Goal: Check status: Check status

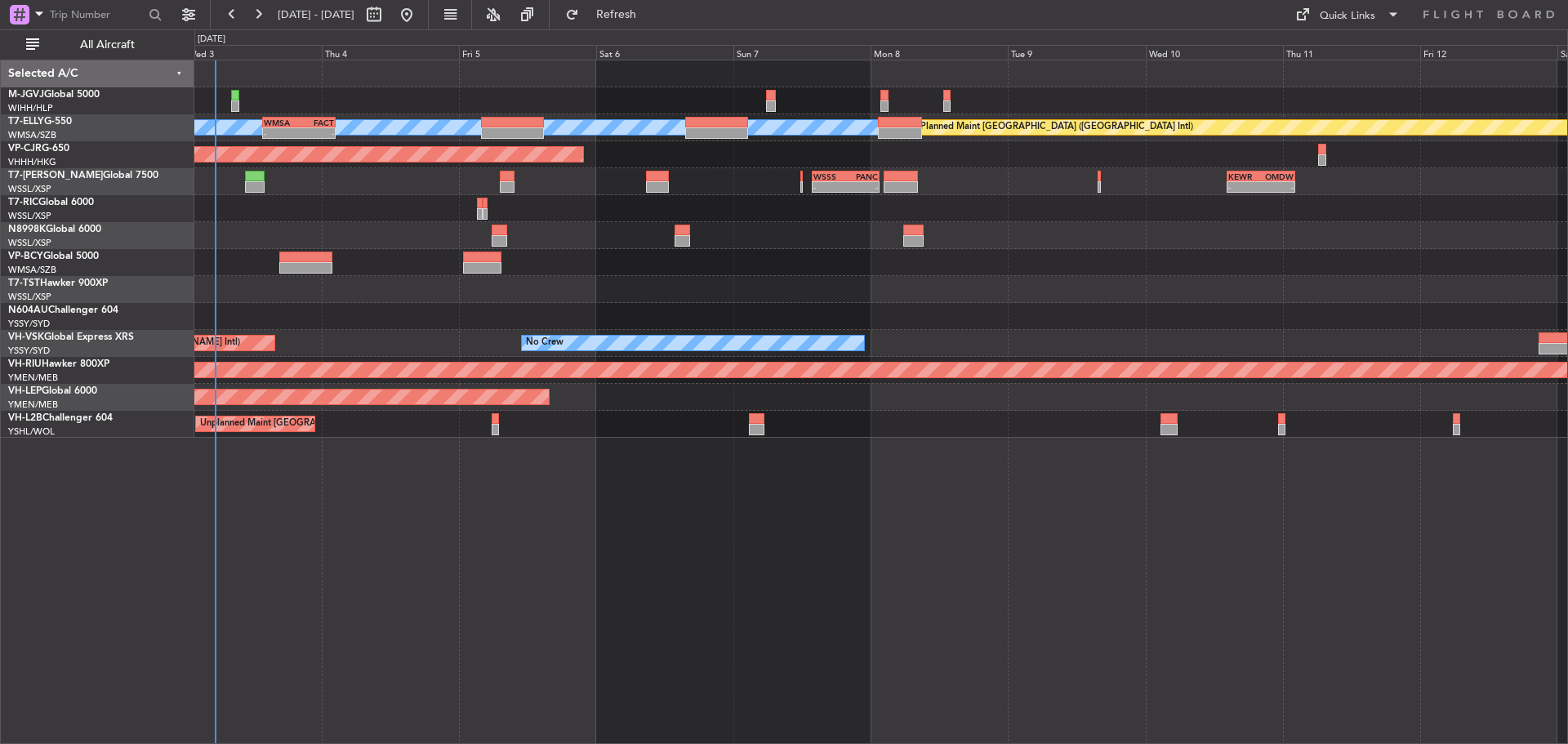
click at [602, 211] on div "[PERSON_NAME] - - WMSA 13:50 Z FACT 02:35 Z Planned Maint [GEOGRAPHIC_DATA] ([G…" at bounding box center [880, 249] width 1372 height 378
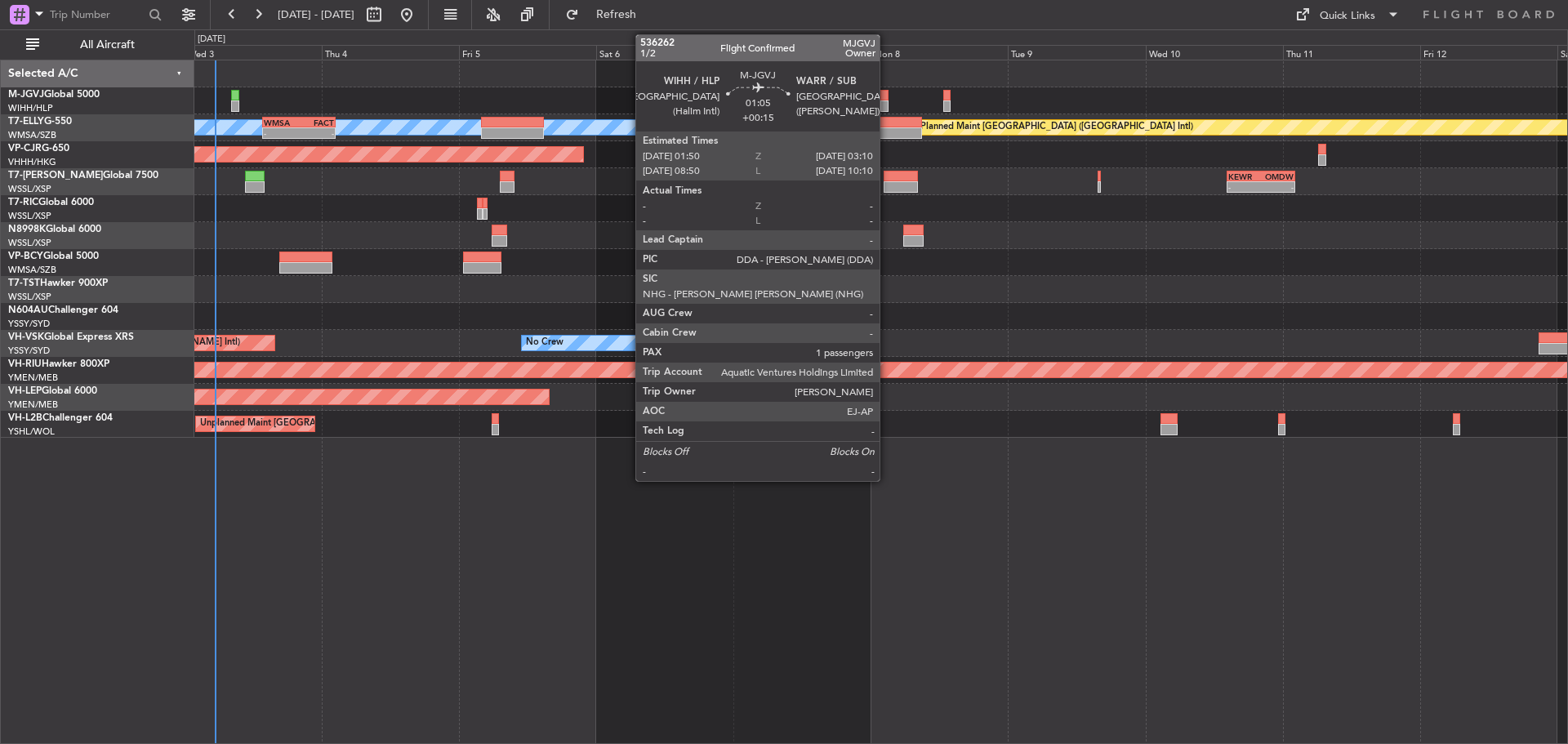
click at [887, 105] on div at bounding box center [884, 106] width 8 height 11
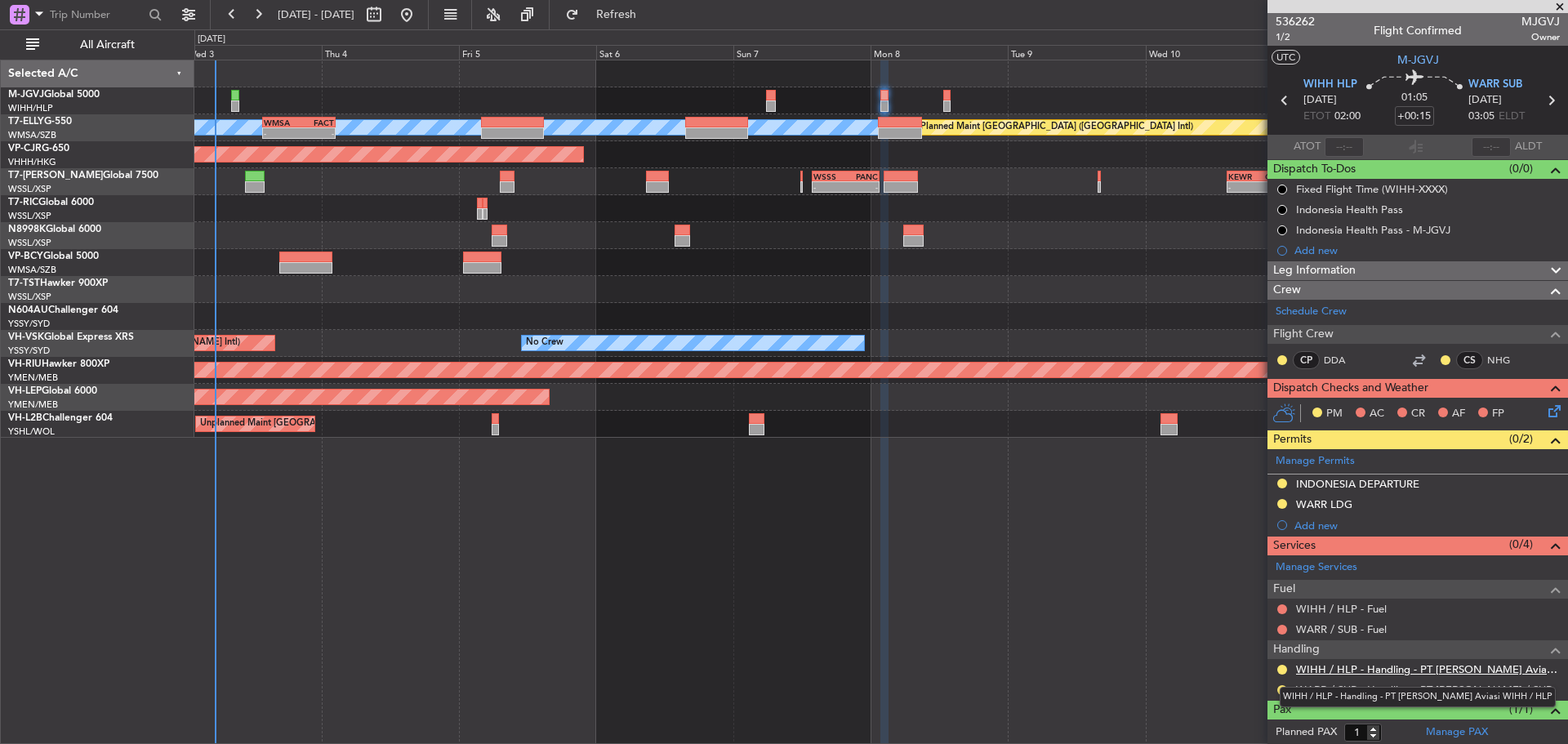
click at [1324, 666] on link "WIHH / HLP - Handling - PT [PERSON_NAME] Aviasi WIHH / HLP" at bounding box center [1428, 670] width 264 height 14
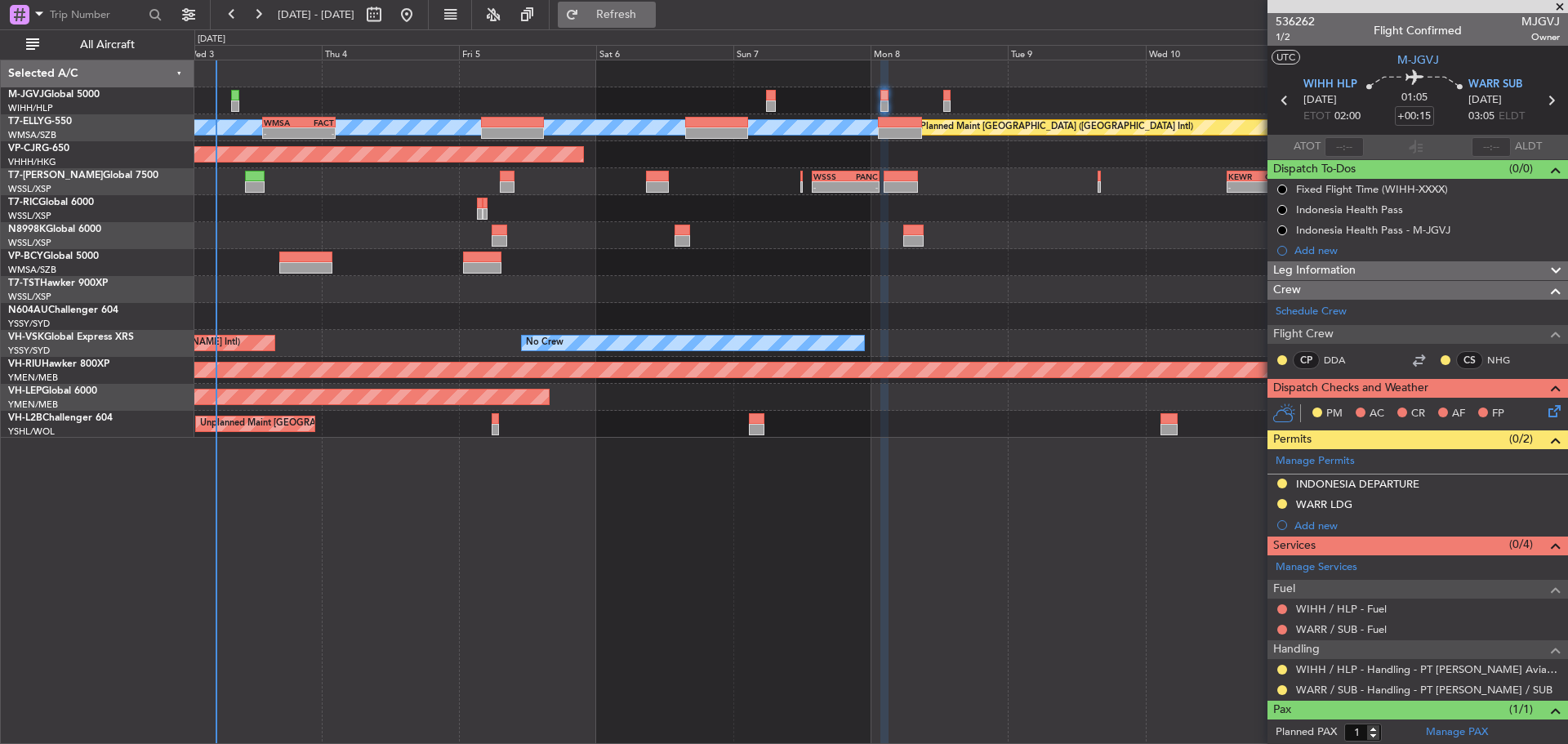
click at [656, 21] on button "Refresh" at bounding box center [607, 15] width 98 height 26
click at [1279, 38] on span "1/2" at bounding box center [1294, 37] width 39 height 14
click at [645, 17] on span "Refresh" at bounding box center [617, 14] width 69 height 11
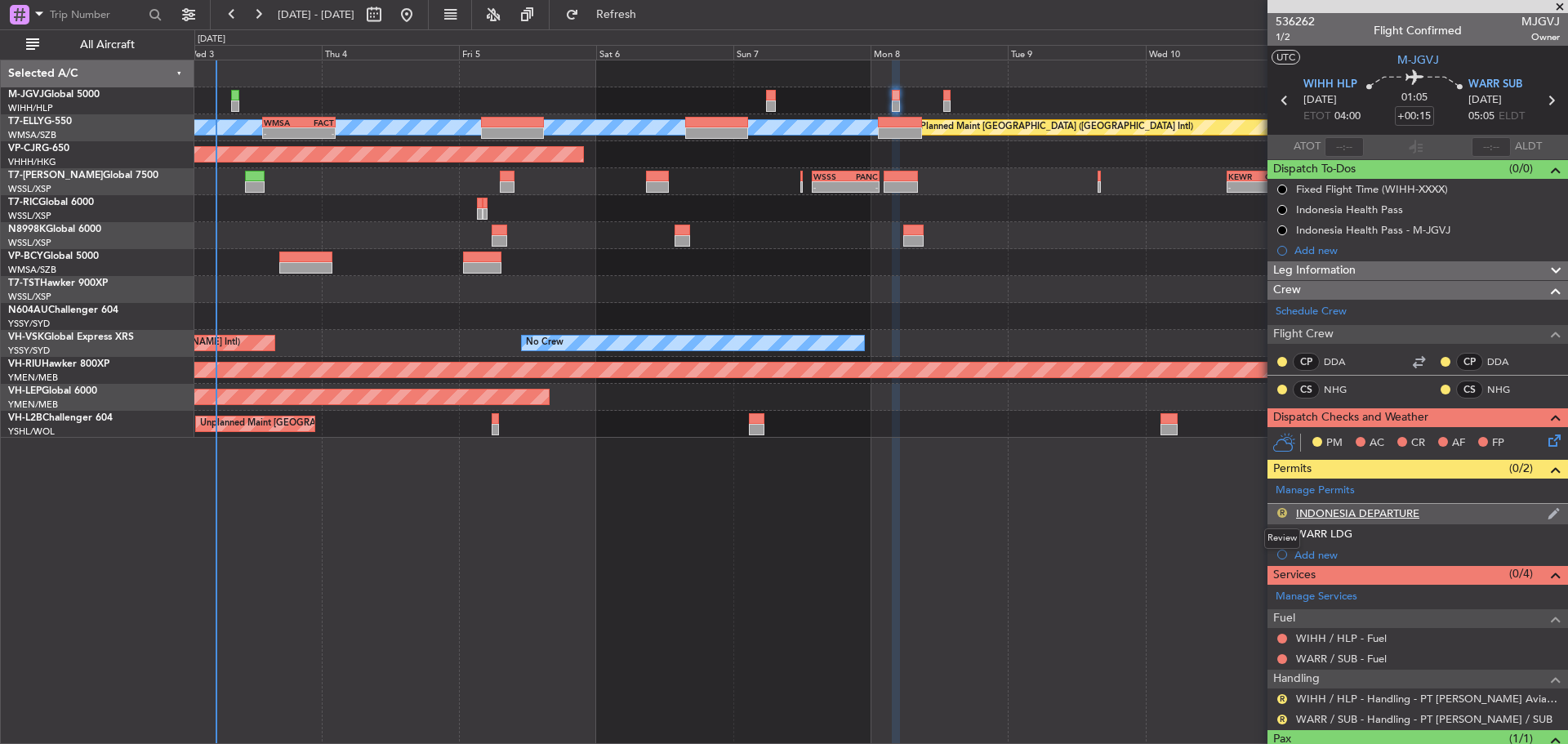
click at [1278, 515] on button "R" at bounding box center [1281, 512] width 9 height 9
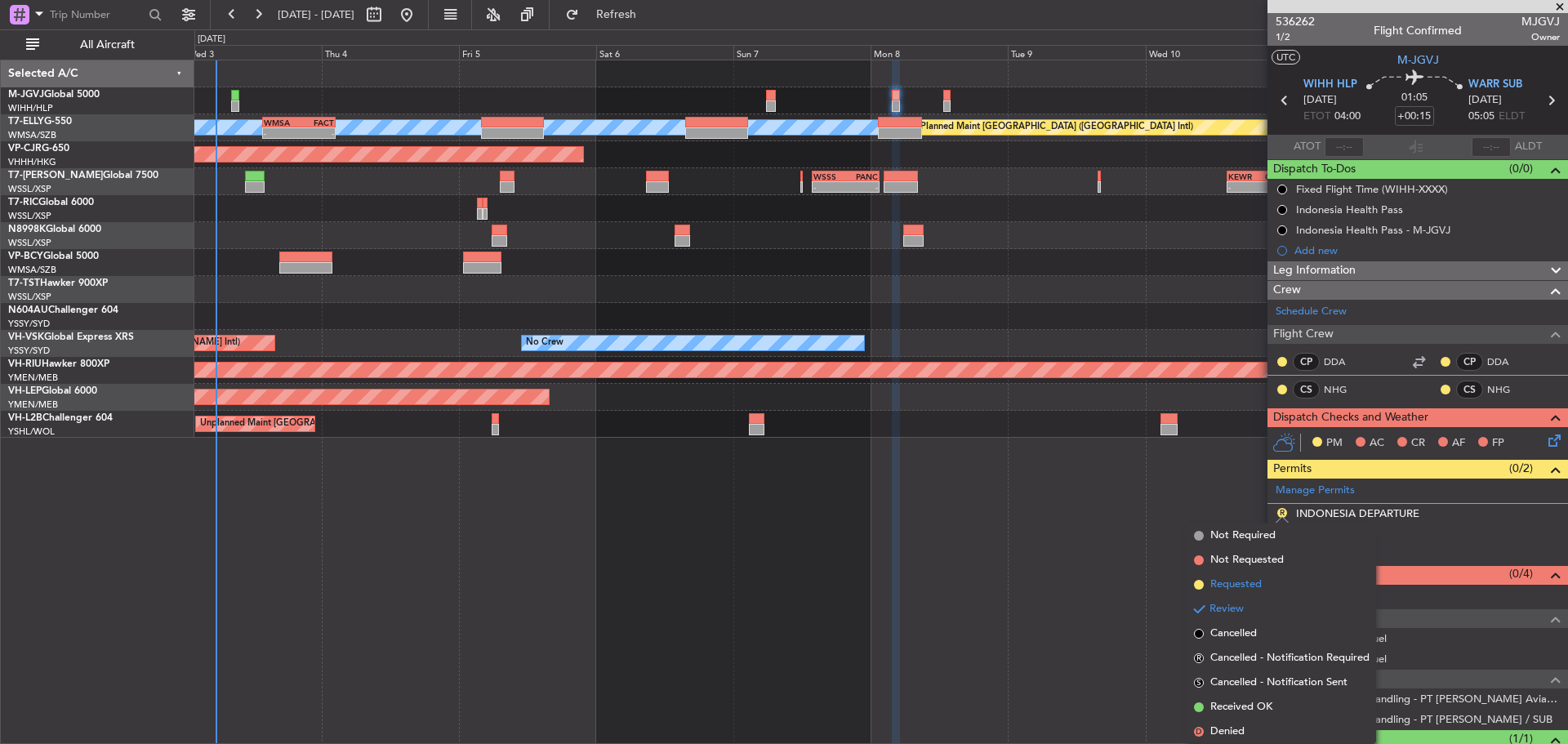
click at [1296, 578] on li "Requested" at bounding box center [1281, 585] width 189 height 24
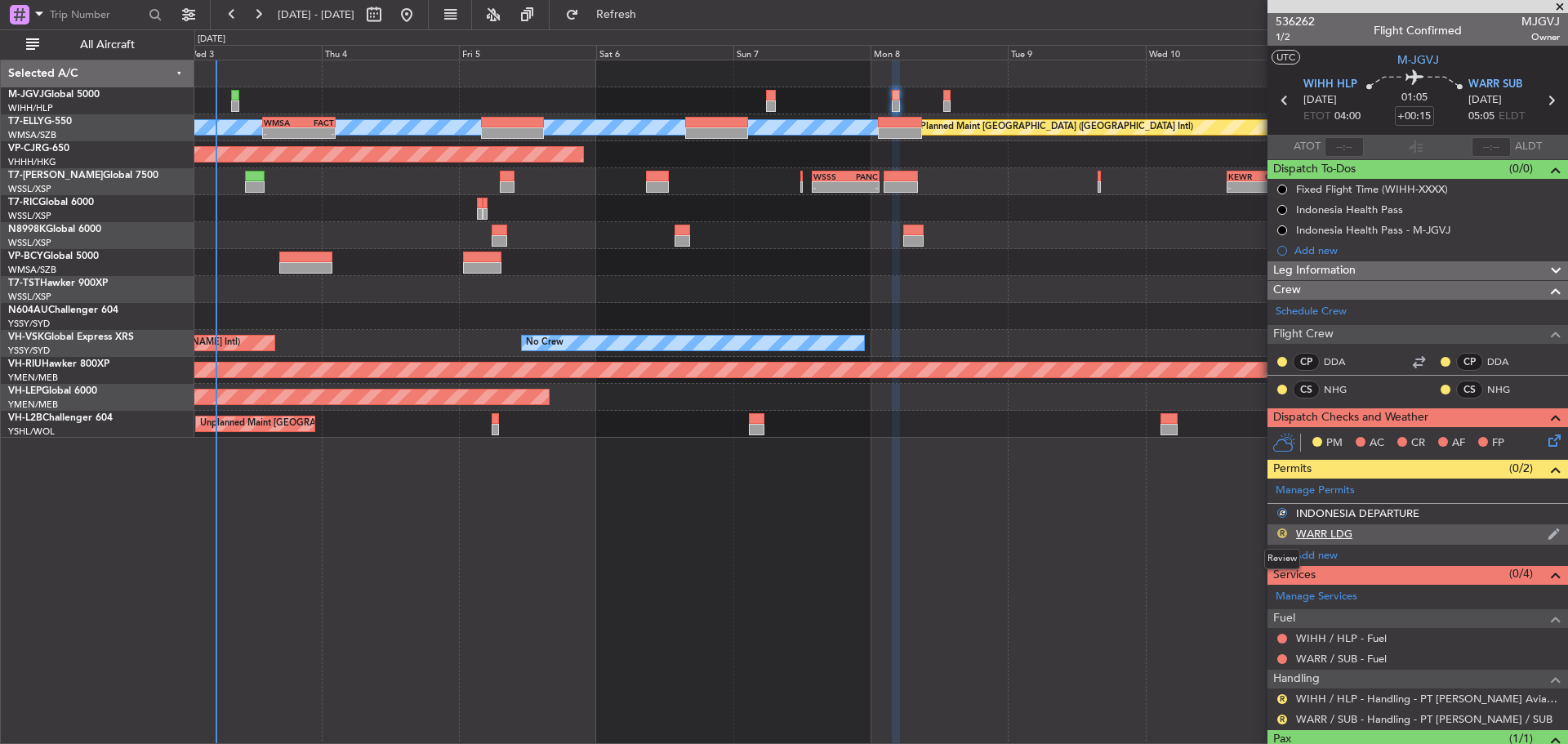
click at [1284, 534] on button "R" at bounding box center [1281, 533] width 9 height 9
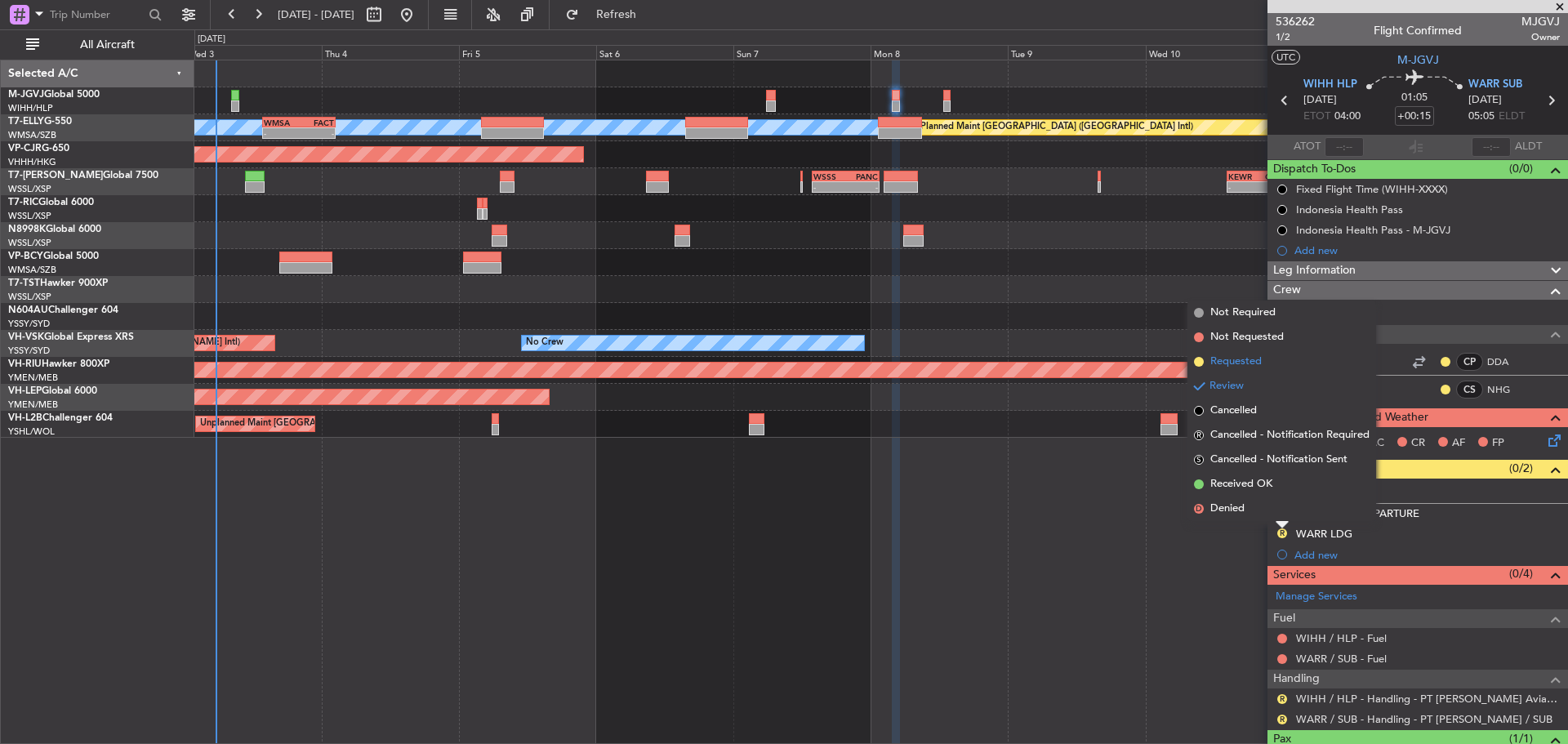
click at [1241, 361] on span "Requested" at bounding box center [1236, 361] width 52 height 16
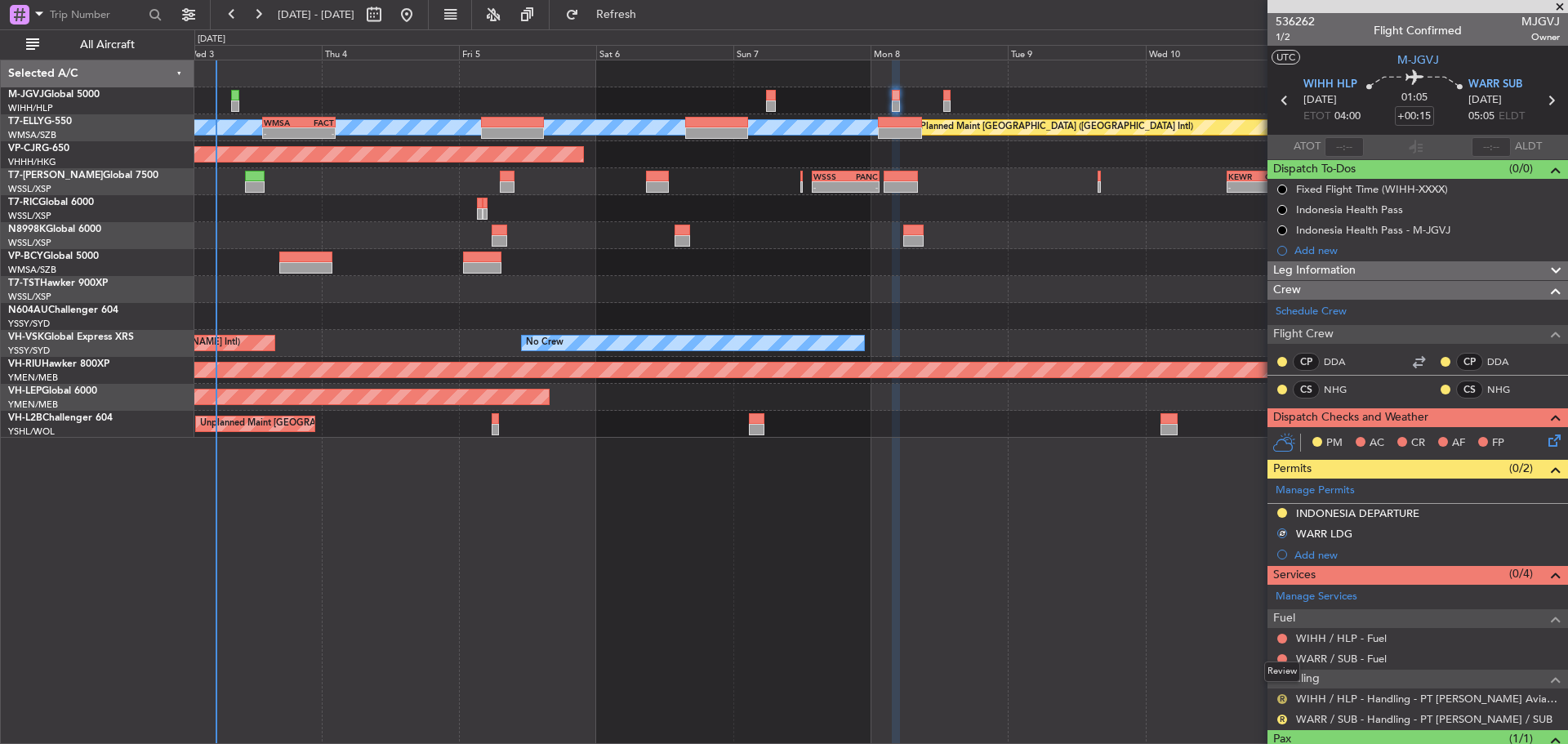
click at [1285, 699] on button "R" at bounding box center [1281, 699] width 9 height 9
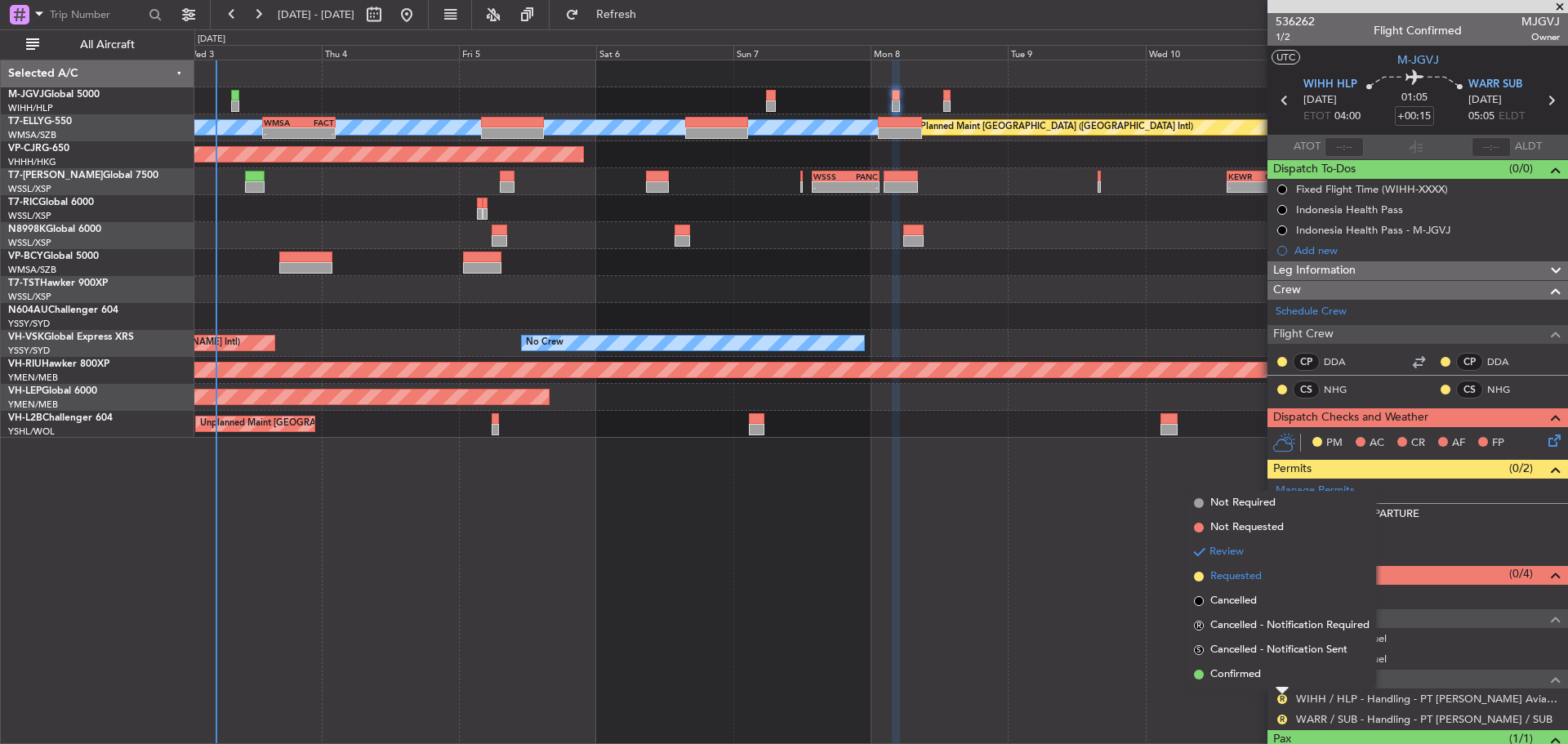
click at [1242, 579] on span "Requested" at bounding box center [1236, 577] width 52 height 16
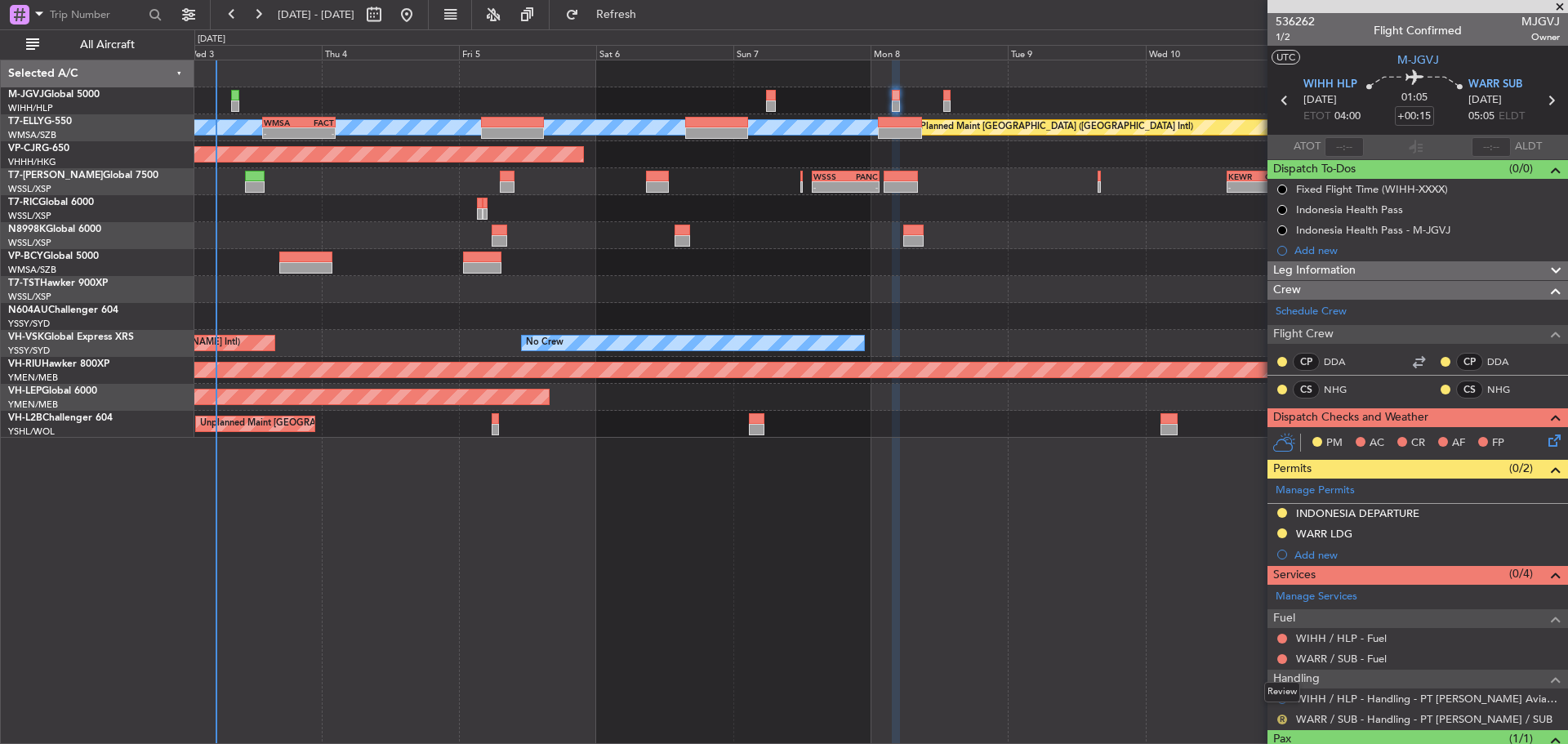
click at [1280, 717] on button "R" at bounding box center [1281, 719] width 9 height 9
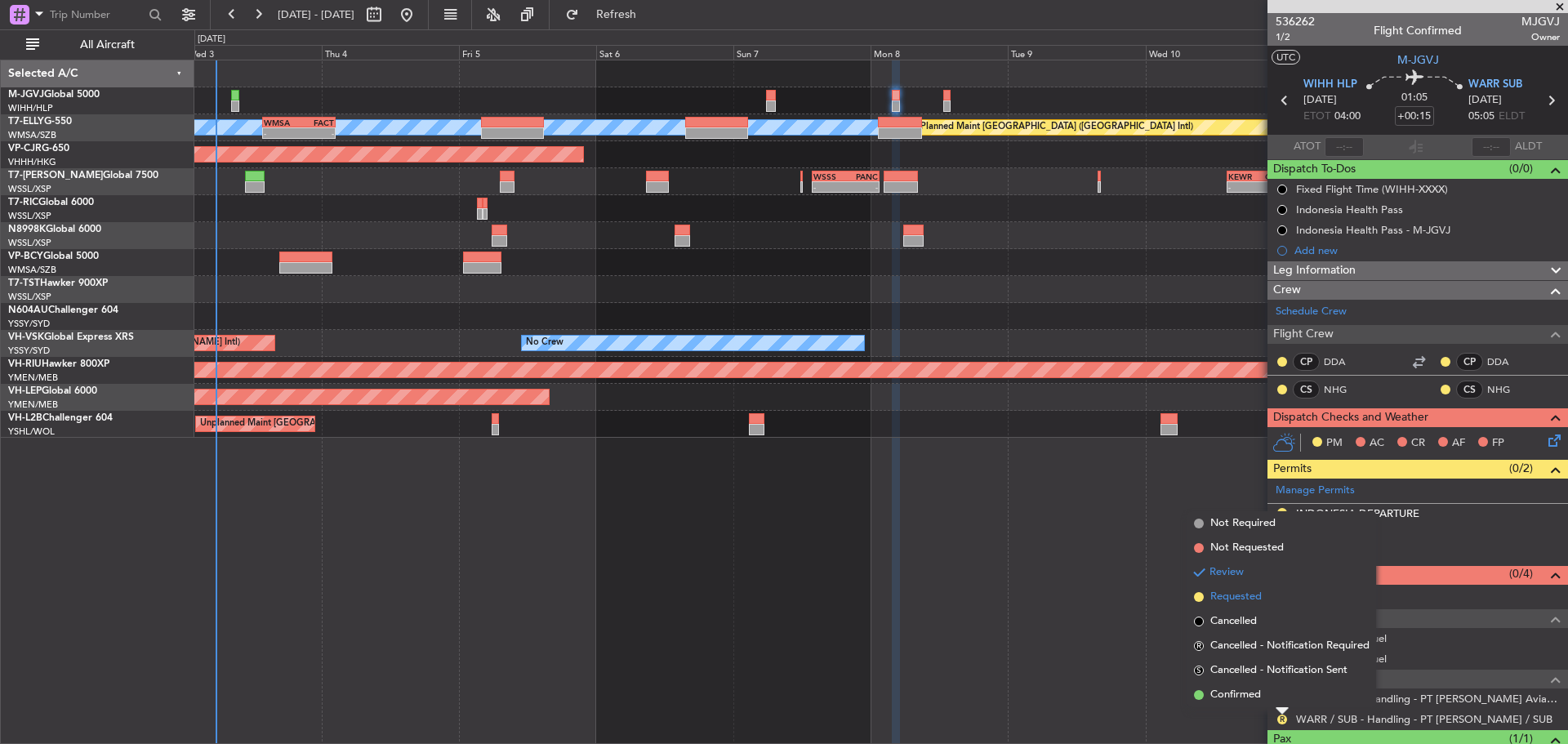
click at [1273, 597] on li "Requested" at bounding box center [1281, 597] width 189 height 24
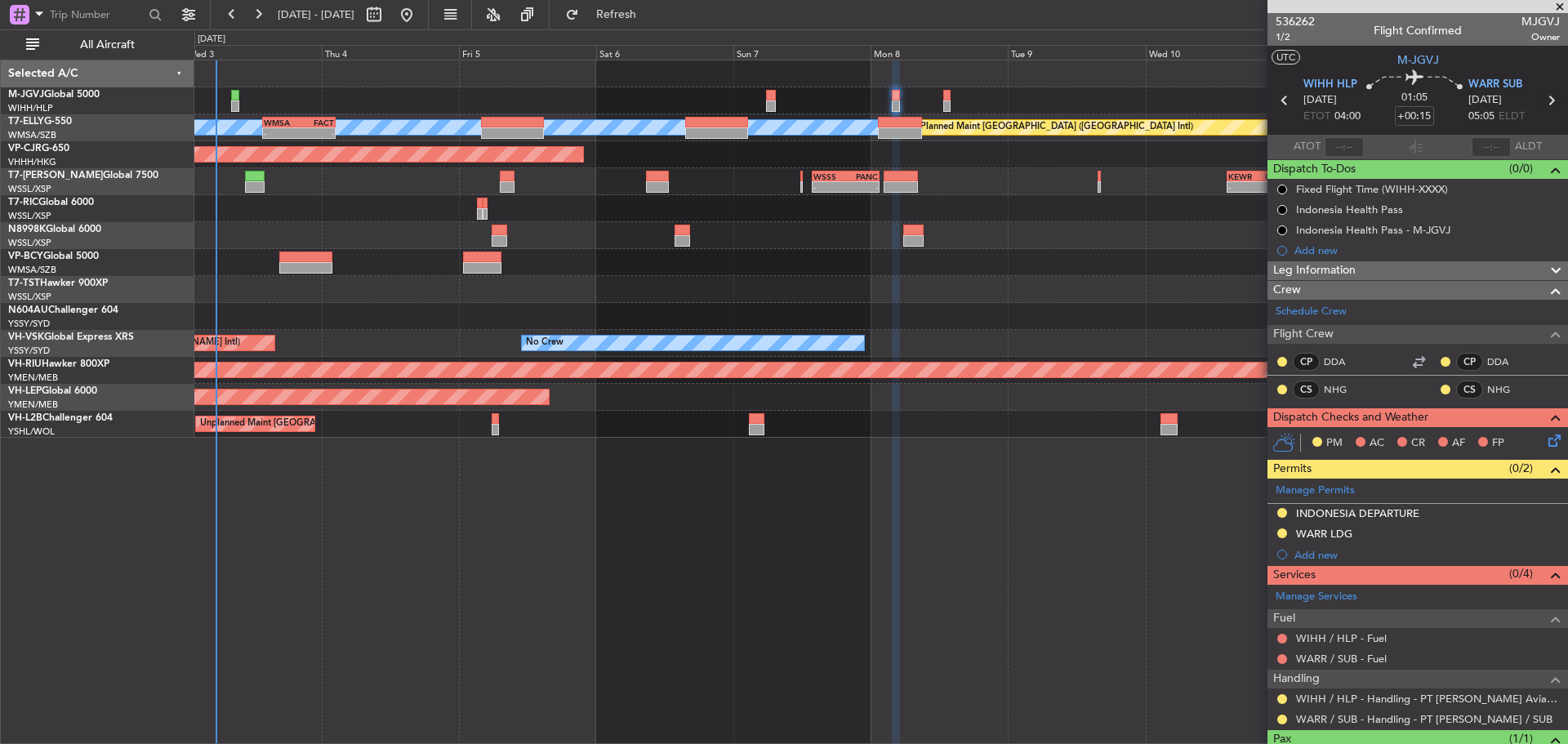
click at [1540, 102] on icon at bounding box center [1550, 100] width 22 height 22
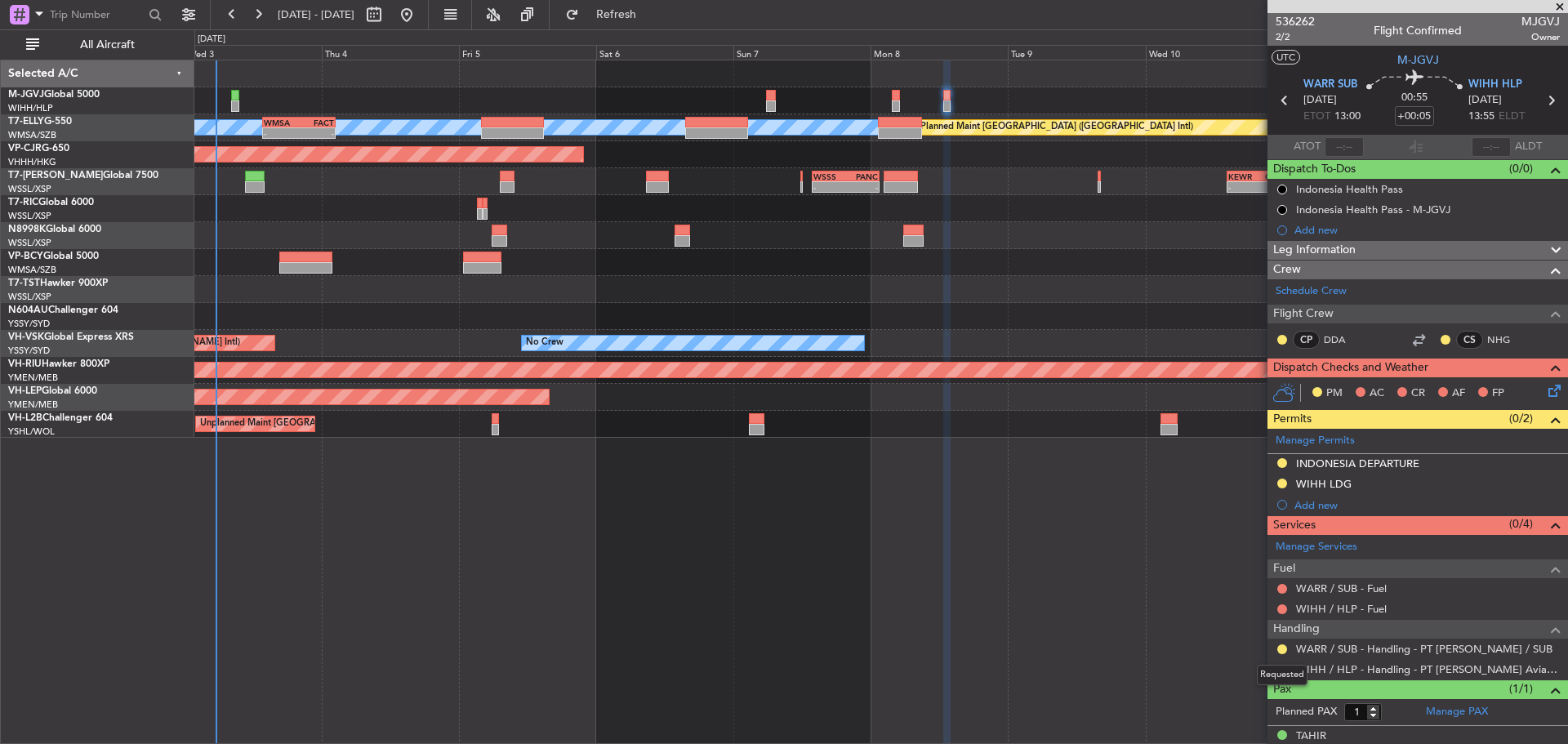
click at [1283, 653] on mat-tooltip-component "Requested" at bounding box center [1281, 675] width 73 height 43
click at [1281, 650] on button at bounding box center [1281, 649] width 9 height 9
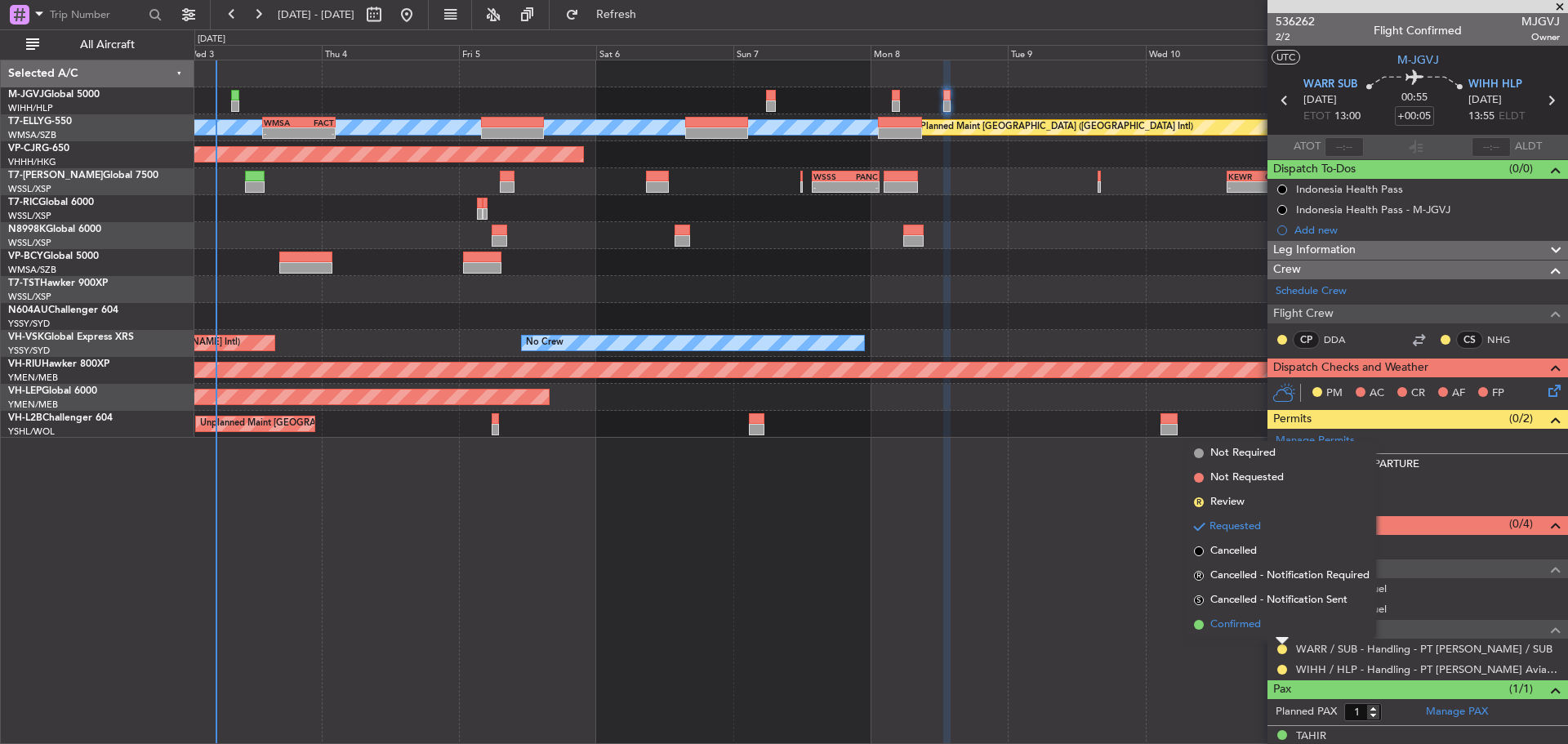
click at [1267, 628] on li "Confirmed" at bounding box center [1281, 625] width 189 height 24
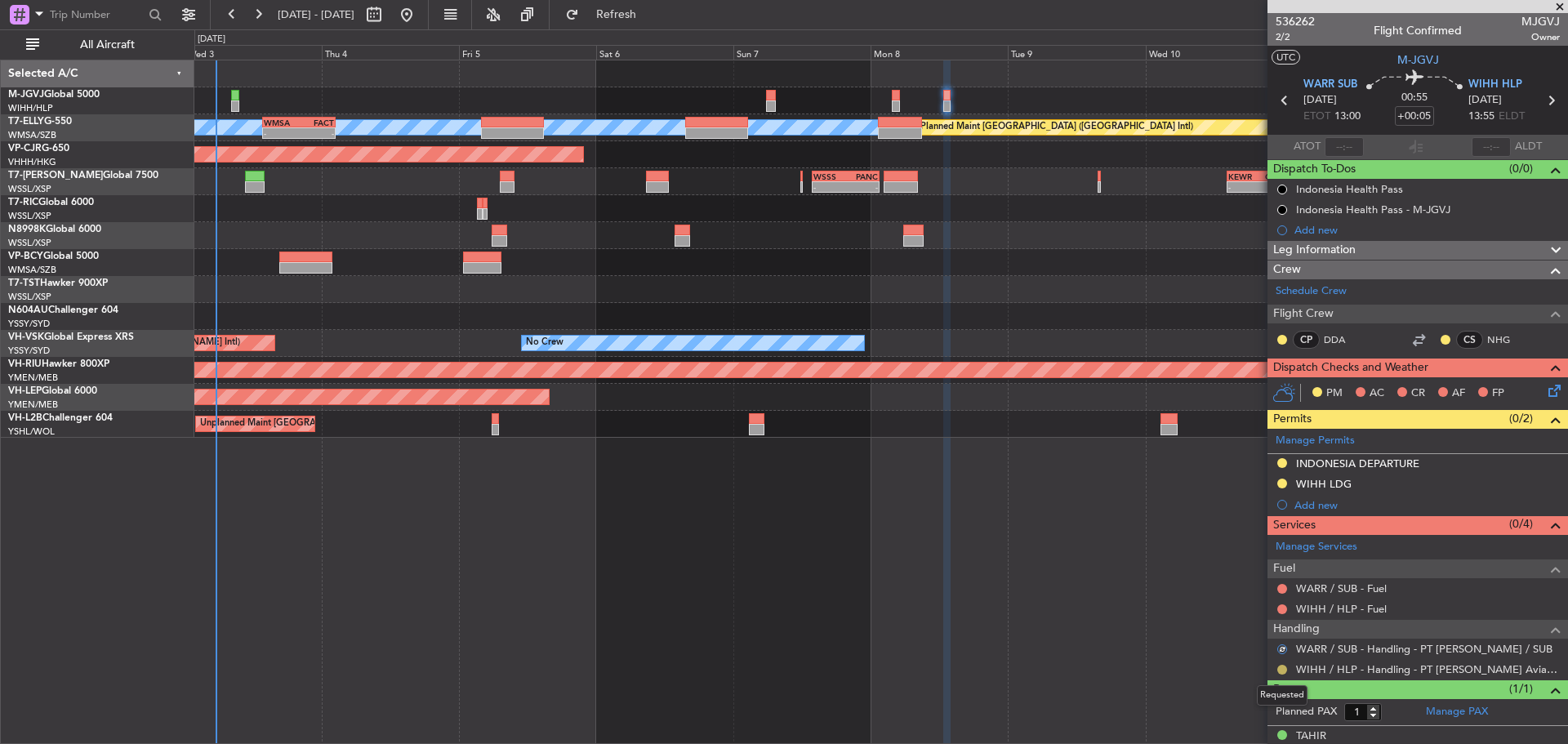
click at [1280, 669] on button at bounding box center [1281, 669] width 9 height 9
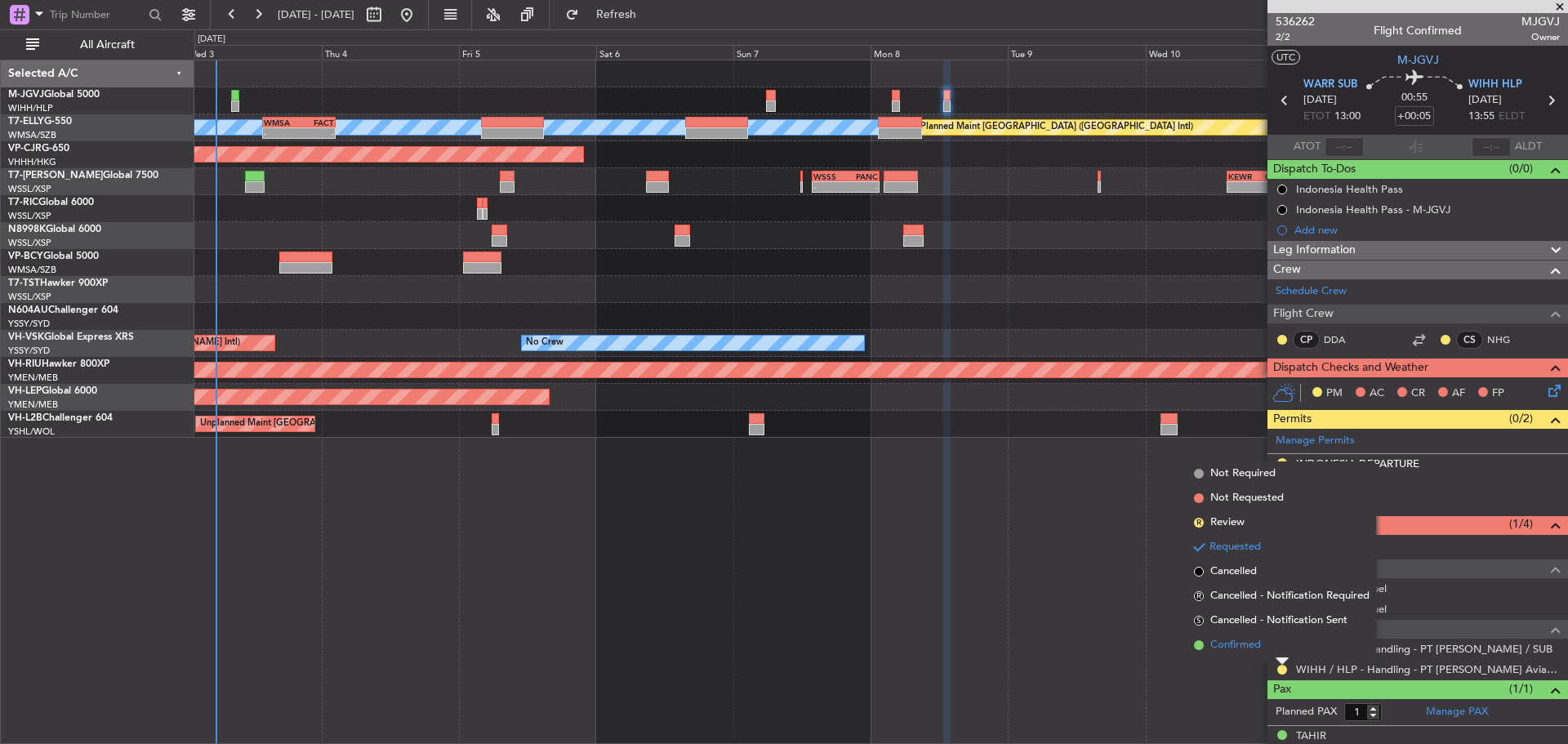
click at [1260, 648] on span "Confirmed" at bounding box center [1235, 645] width 51 height 16
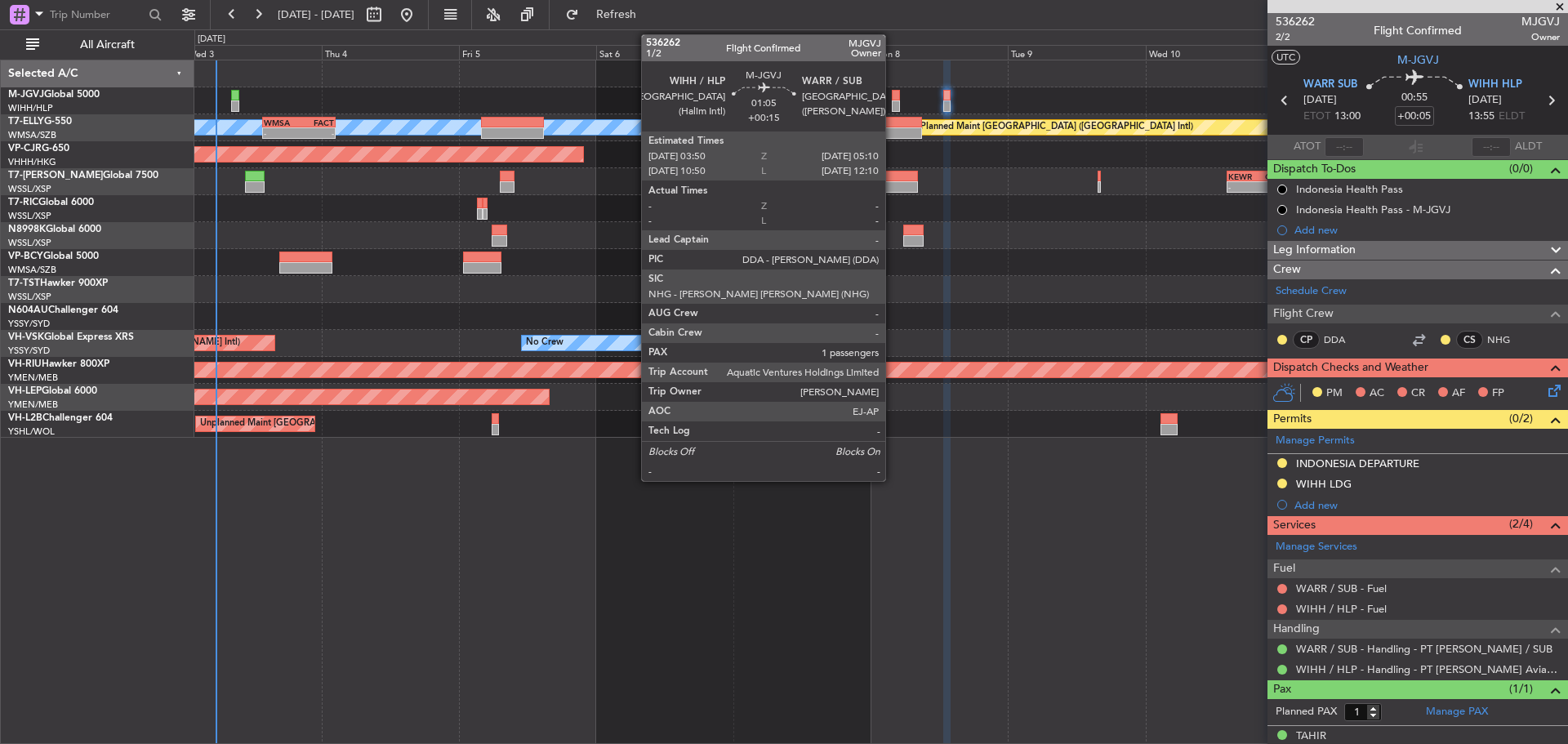
click at [893, 106] on div at bounding box center [895, 106] width 8 height 11
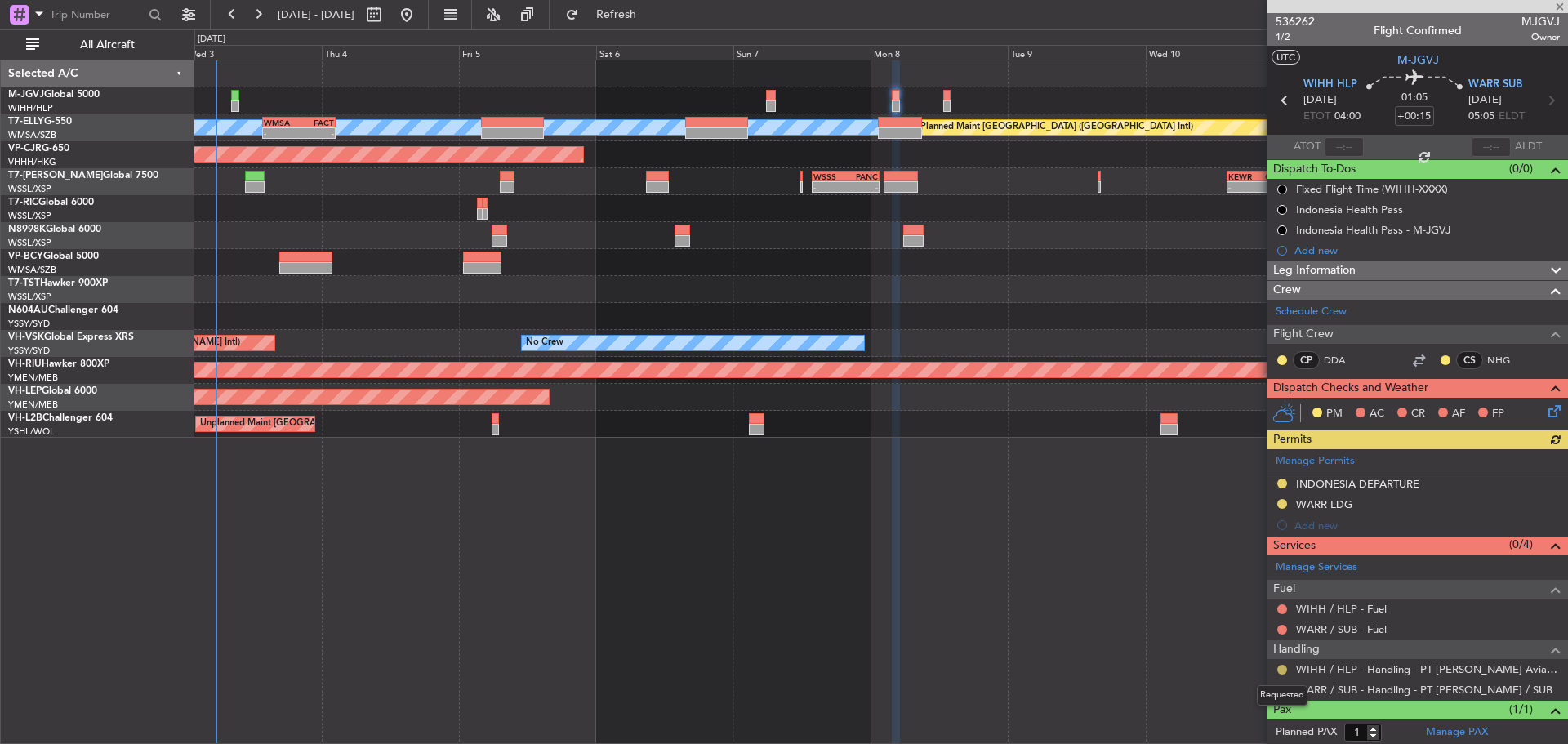
click at [1282, 666] on button at bounding box center [1281, 669] width 9 height 9
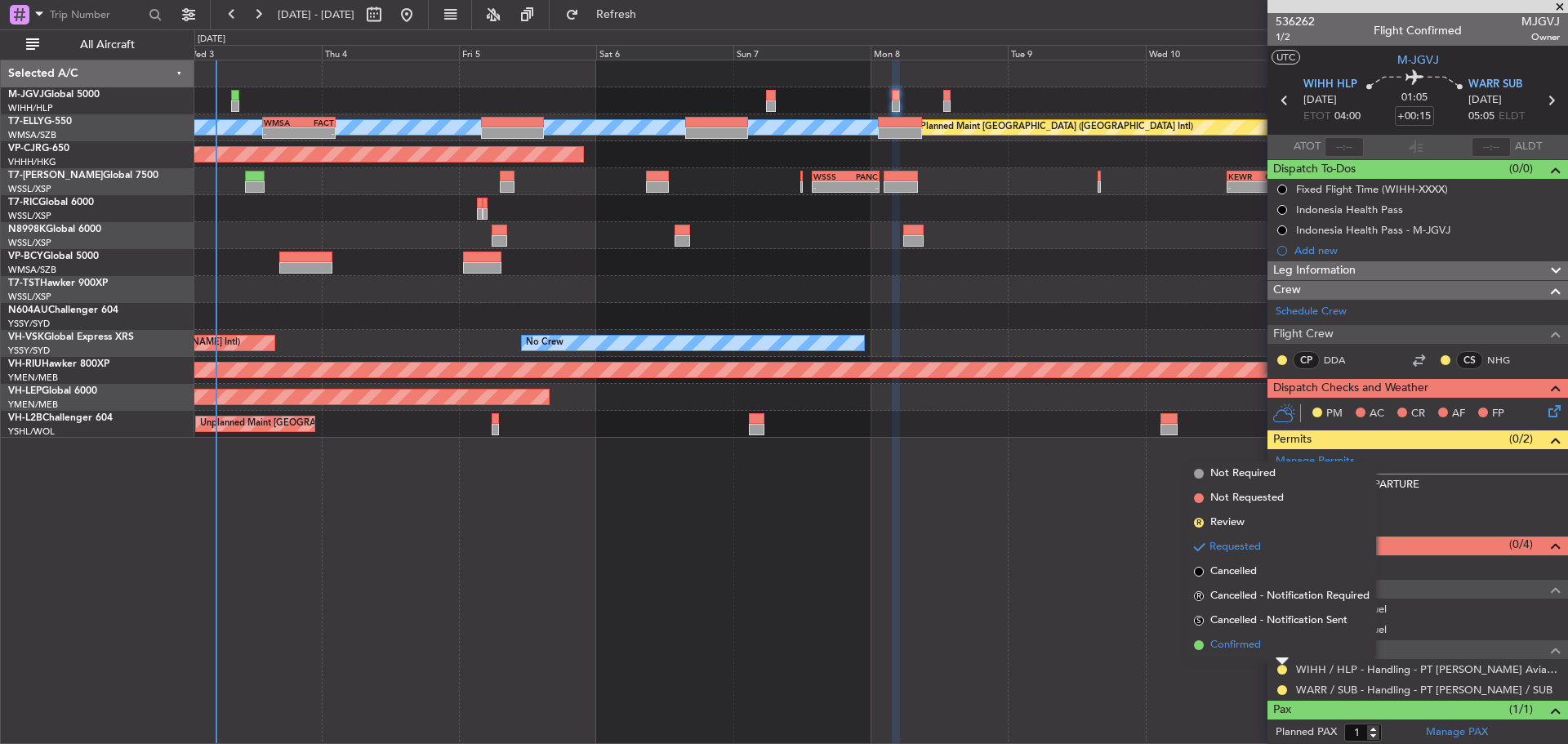
click at [1272, 650] on li "Confirmed" at bounding box center [1281, 645] width 189 height 24
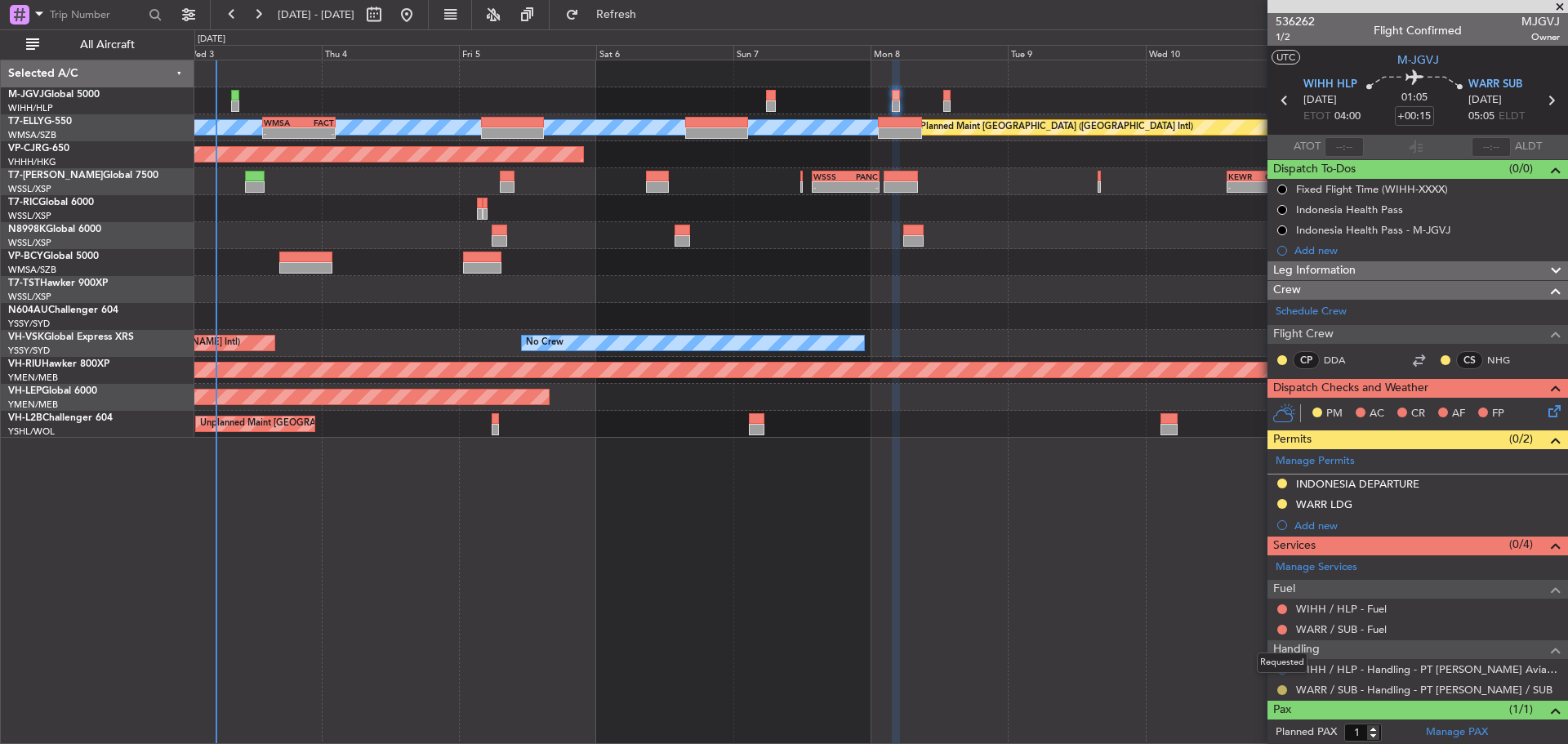
click at [1283, 690] on button at bounding box center [1281, 690] width 9 height 9
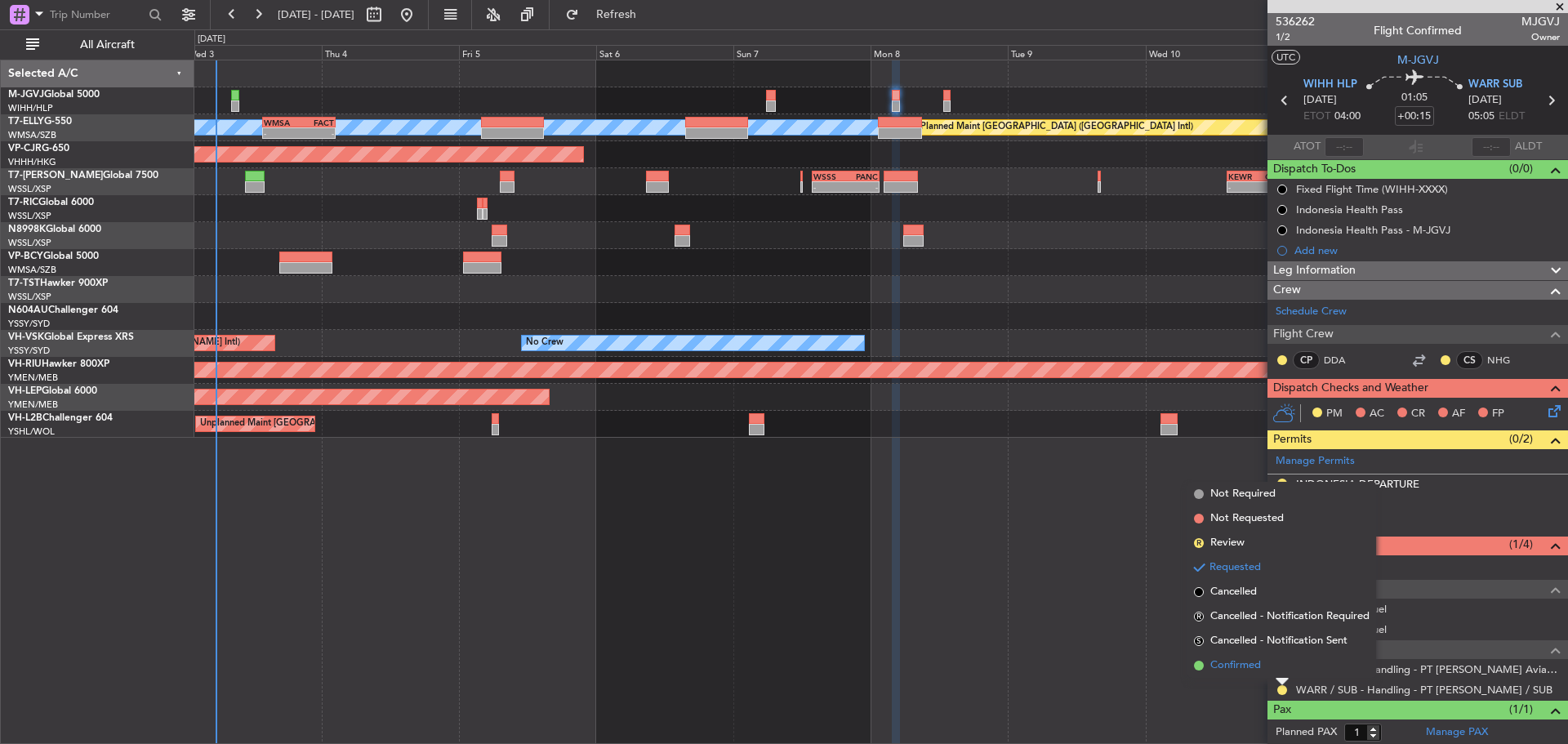
click at [1267, 668] on li "Confirmed" at bounding box center [1281, 666] width 189 height 24
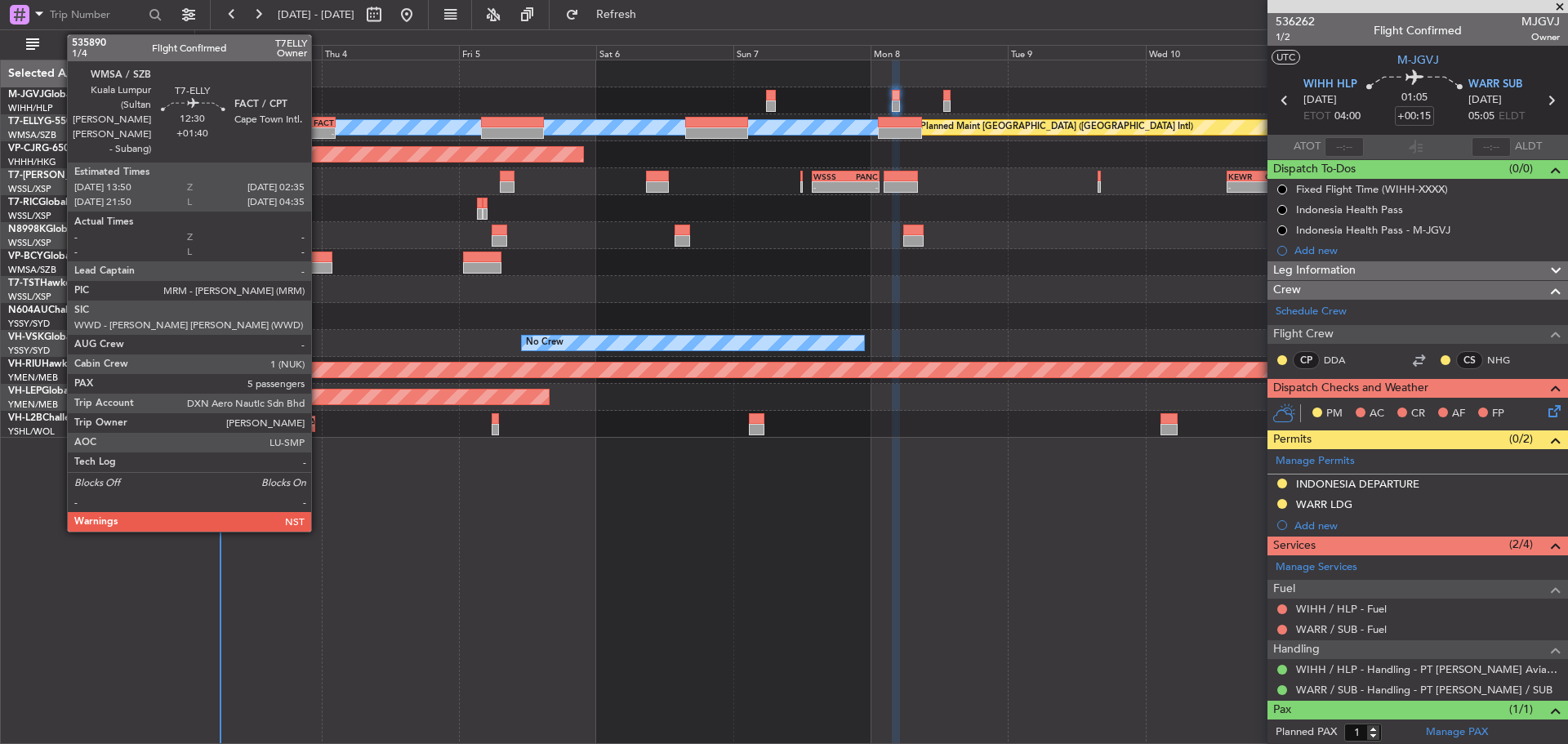
click at [319, 130] on div "-" at bounding box center [316, 133] width 35 height 9
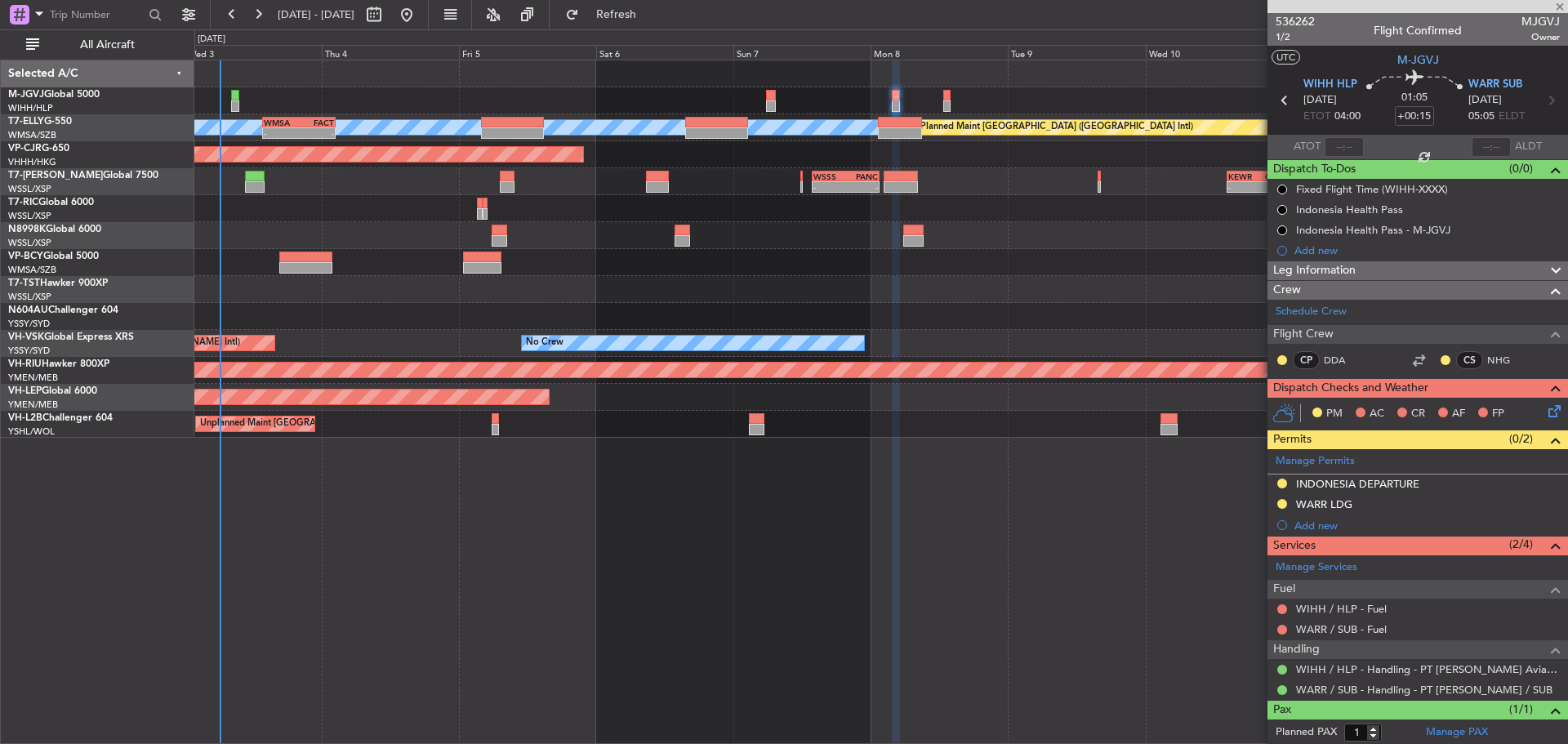
type input "+01:40"
type input "5"
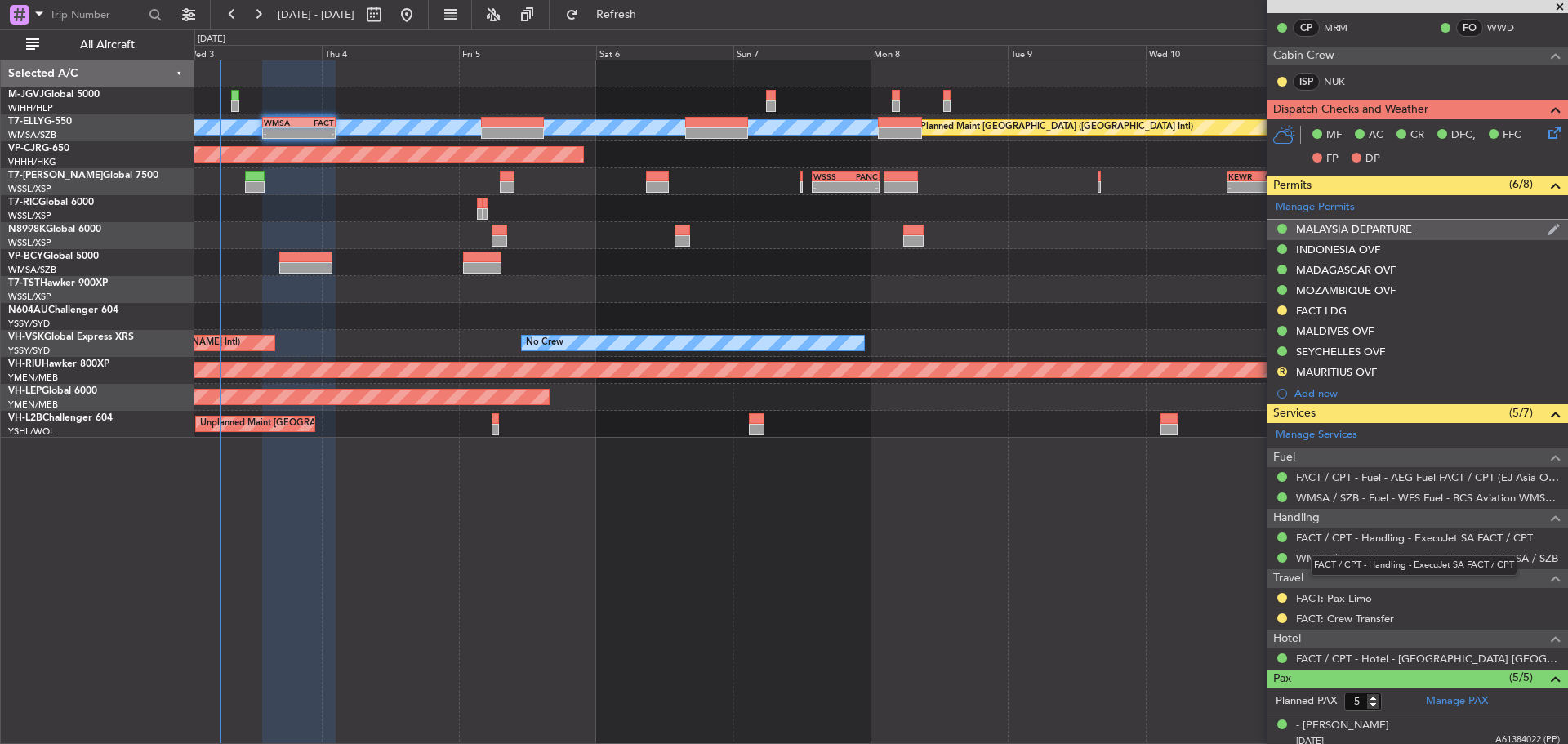
scroll to position [466, 0]
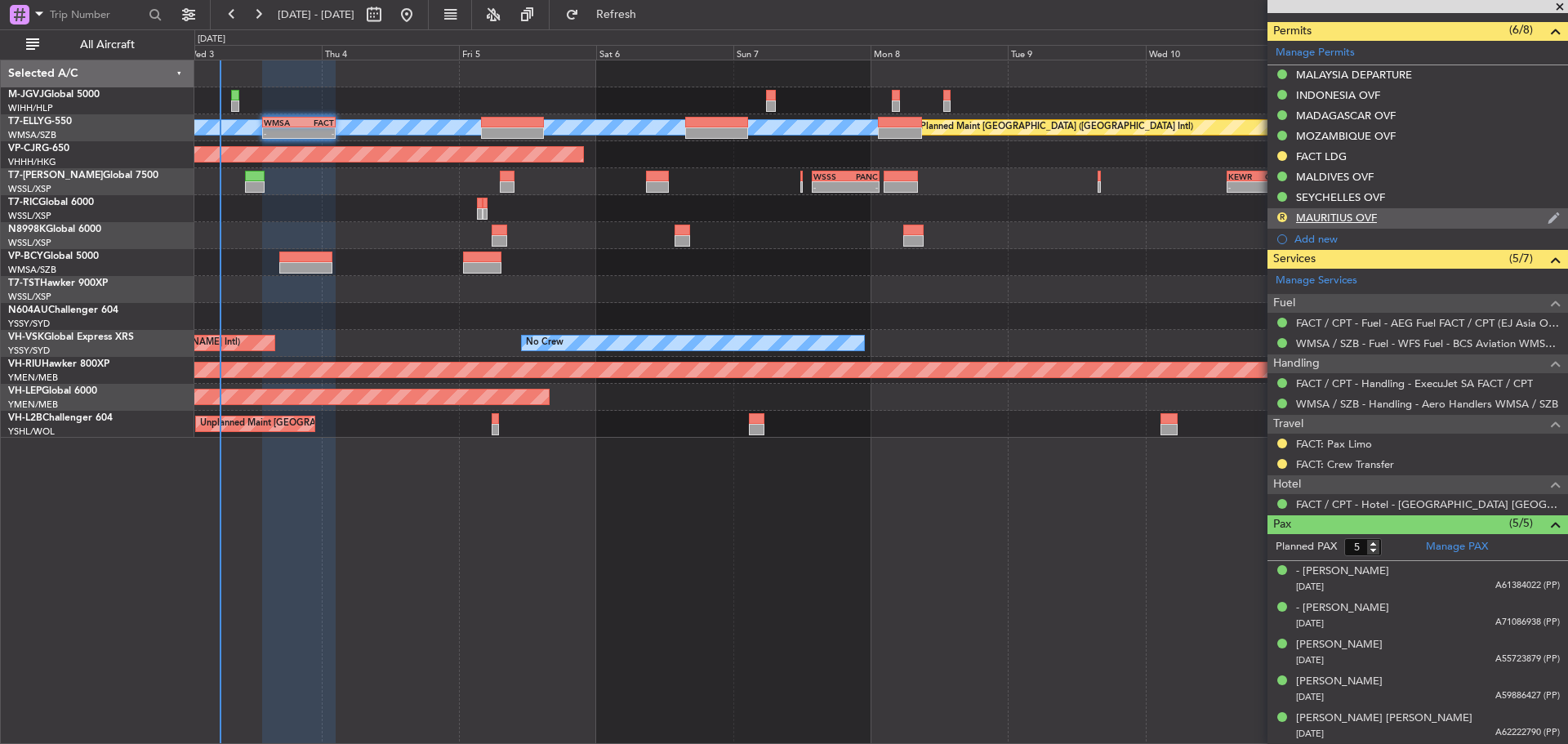
click at [1414, 222] on div "R MAURITIUS OVF" at bounding box center [1417, 219] width 301 height 21
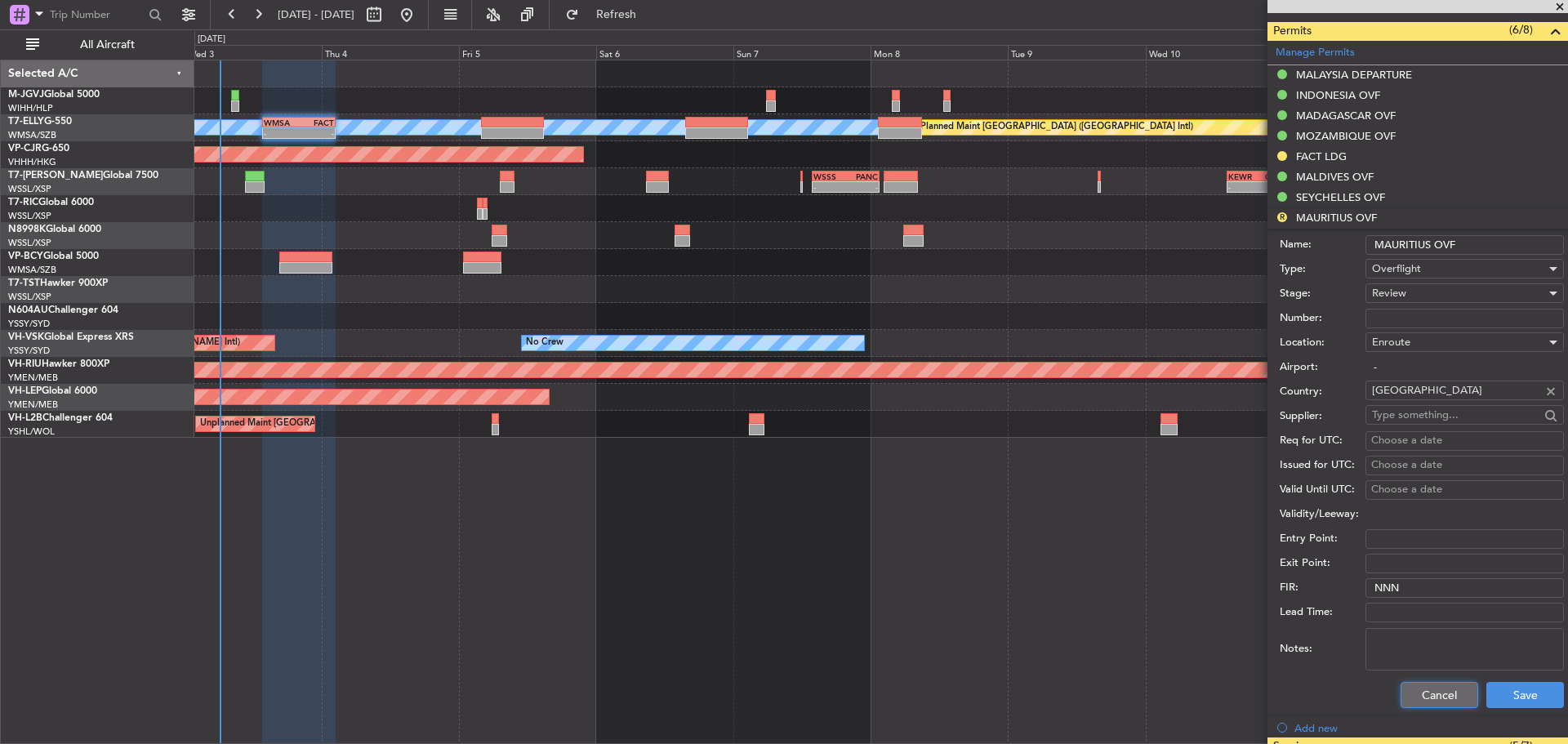
click at [1424, 697] on button "Cancel" at bounding box center [1439, 695] width 78 height 26
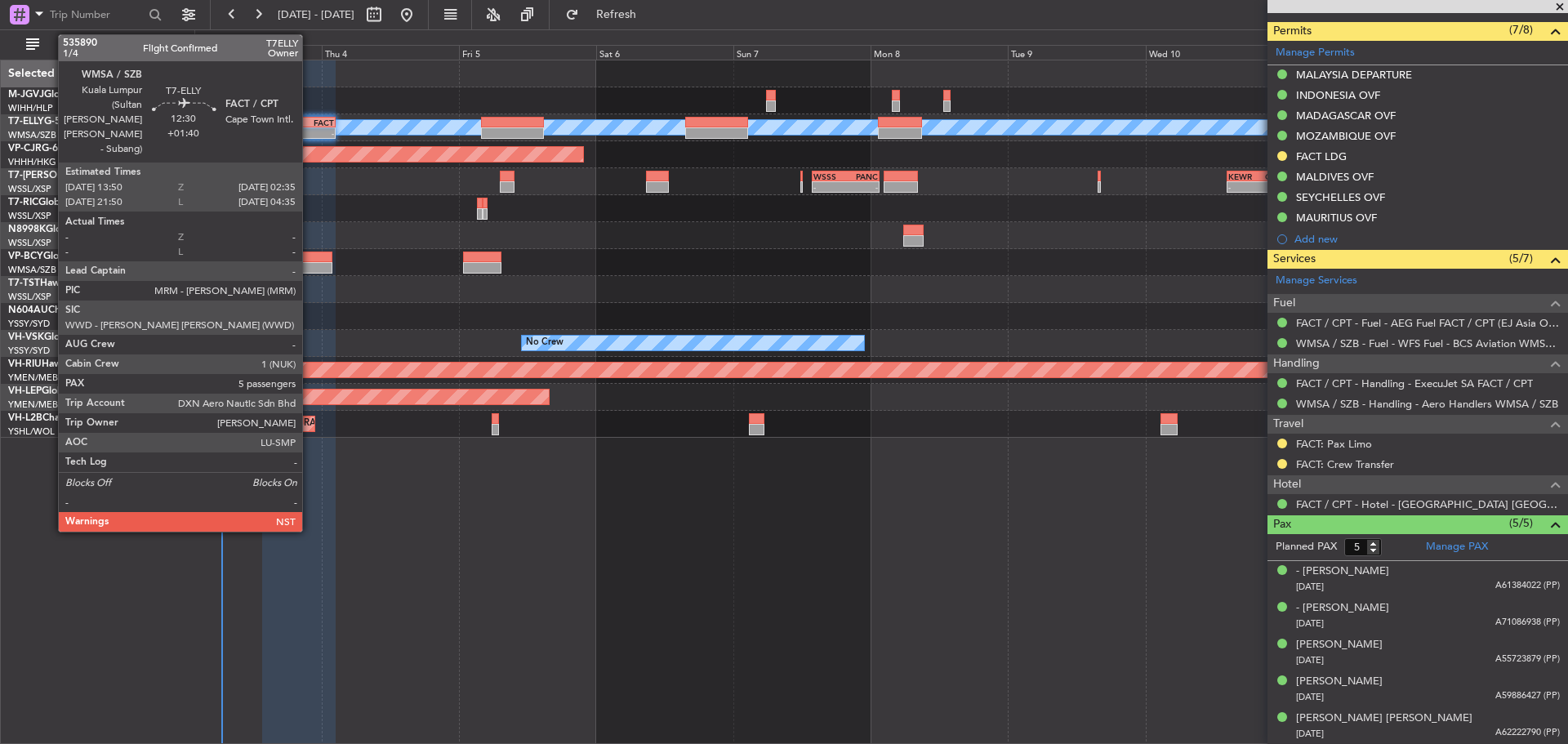
click at [309, 129] on div "-" at bounding box center [316, 133] width 35 height 9
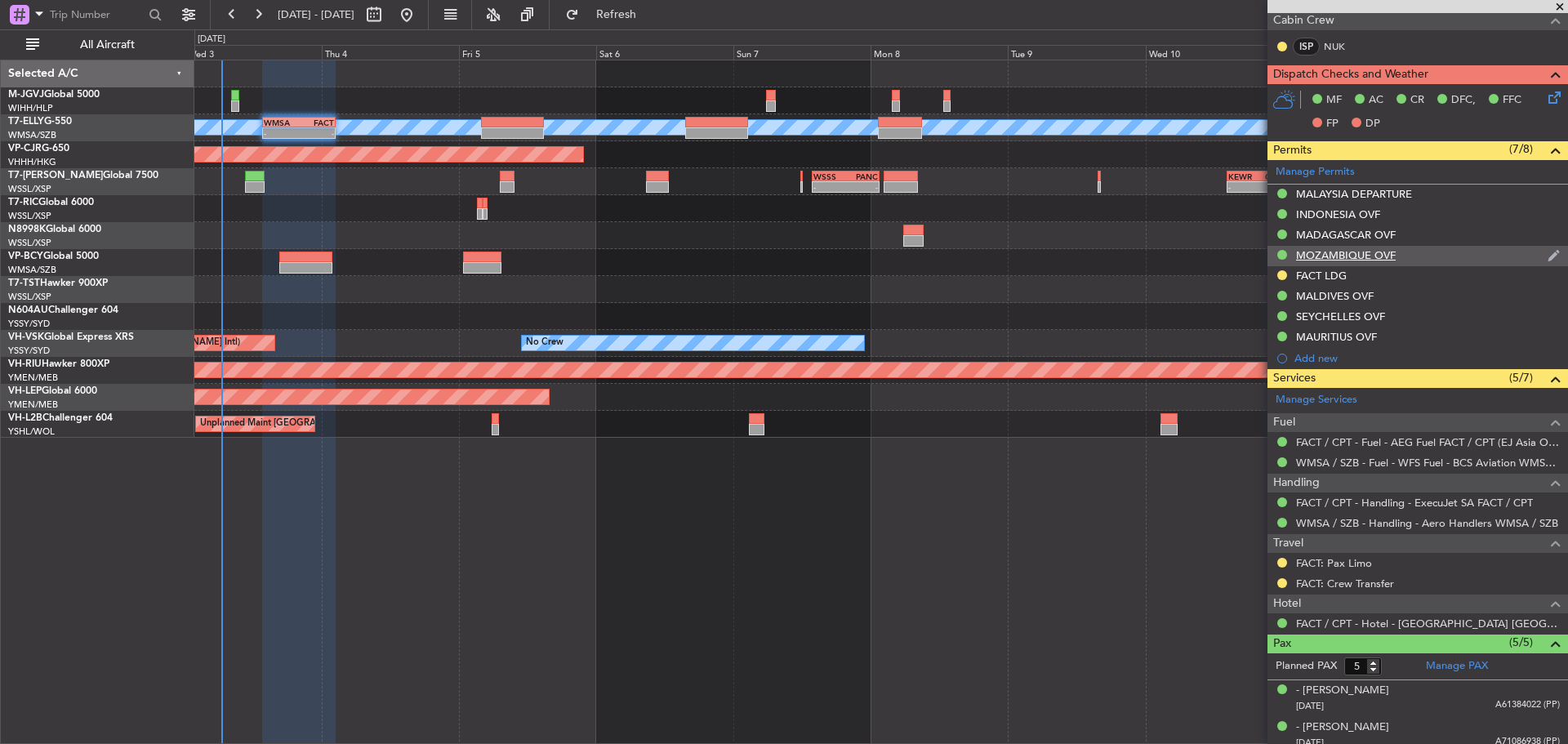
scroll to position [348, 0]
click at [1345, 569] on body "[DATE] - [DATE] Refresh Quick Links All Aircraft Planned Maint [GEOGRAPHIC_DATA…" at bounding box center [784, 372] width 1568 height 744
click at [1345, 565] on link "FACT: Pax Limo" at bounding box center [1334, 562] width 76 height 14
click at [649, 25] on button "Refresh" at bounding box center [607, 15] width 98 height 26
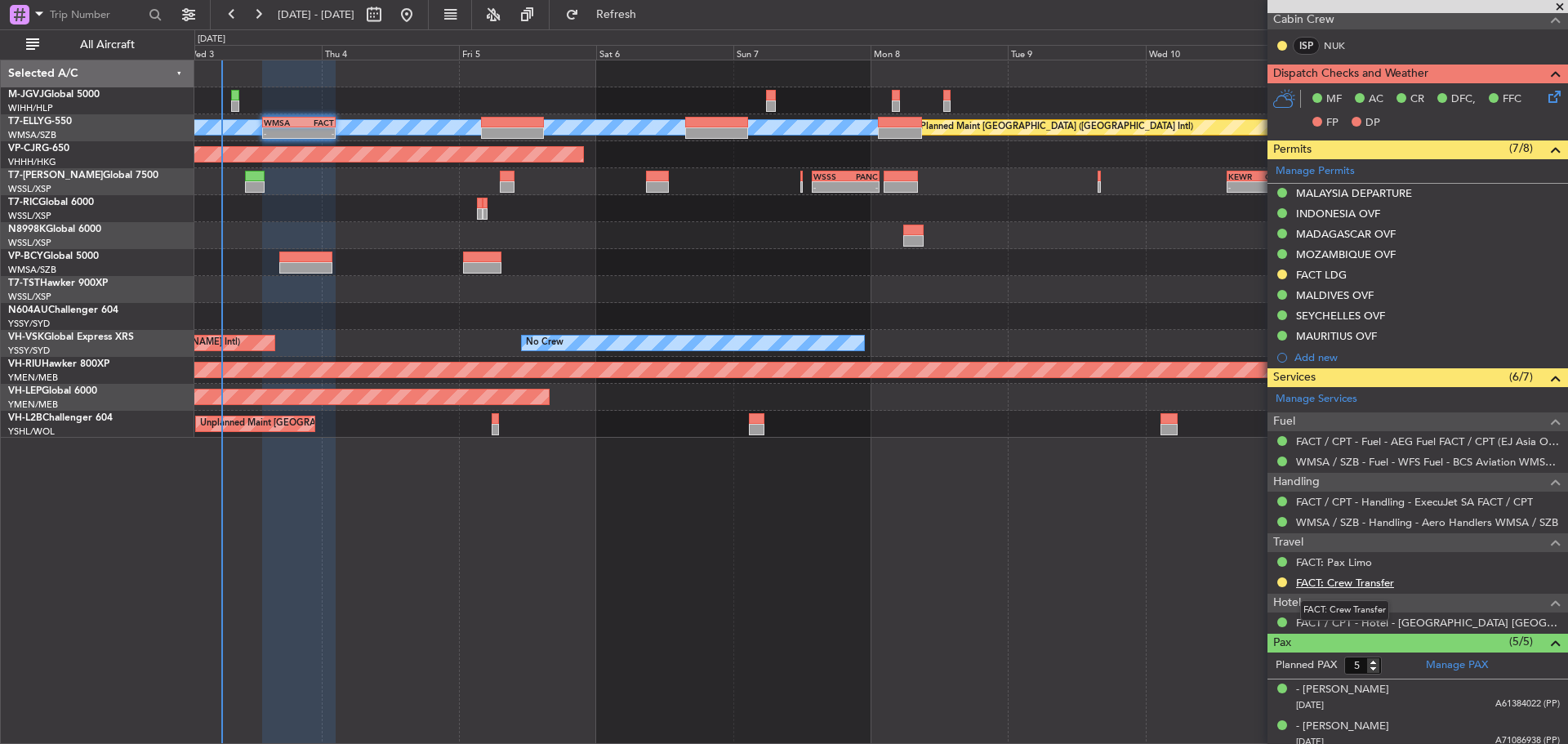
click at [1304, 577] on link "FACT: Crew Transfer" at bounding box center [1345, 583] width 98 height 14
